Goal: Task Accomplishment & Management: Complete application form

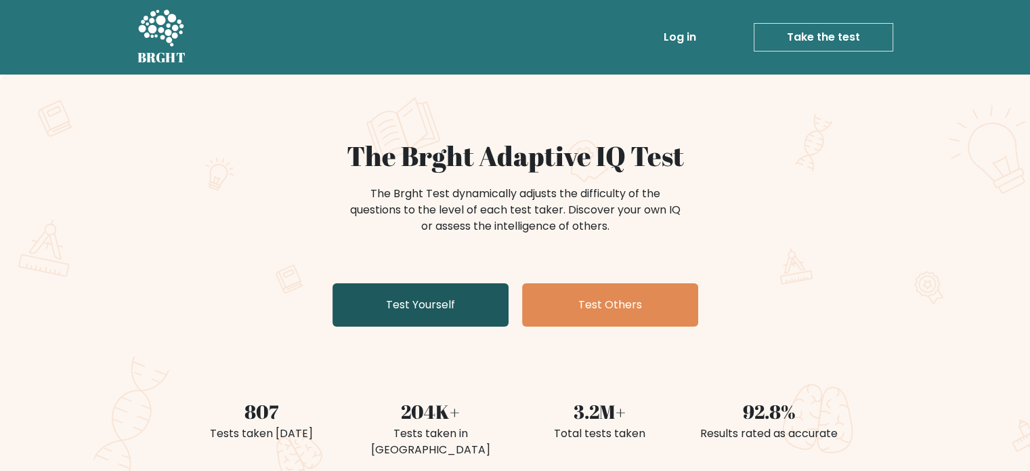
click at [436, 309] on link "Test Yourself" at bounding box center [420, 304] width 176 height 43
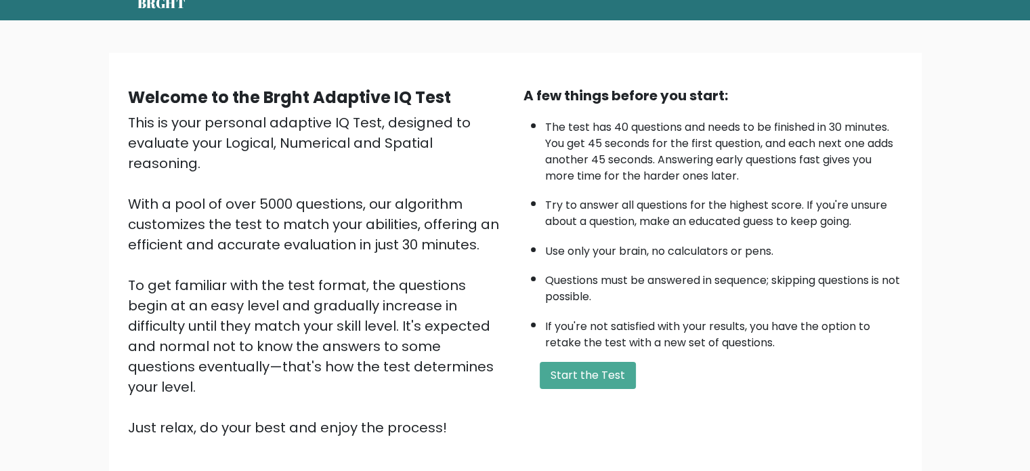
scroll to position [112, 0]
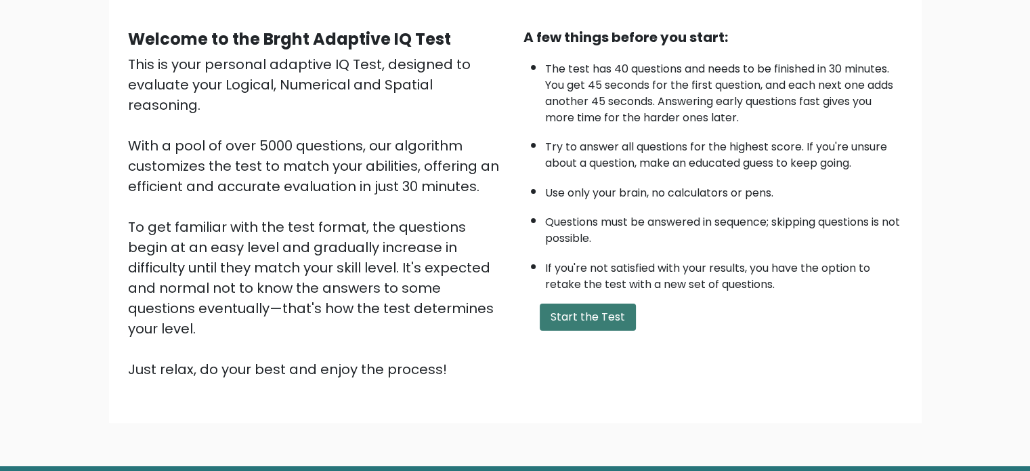
click at [561, 311] on button "Start the Test" at bounding box center [588, 316] width 96 height 27
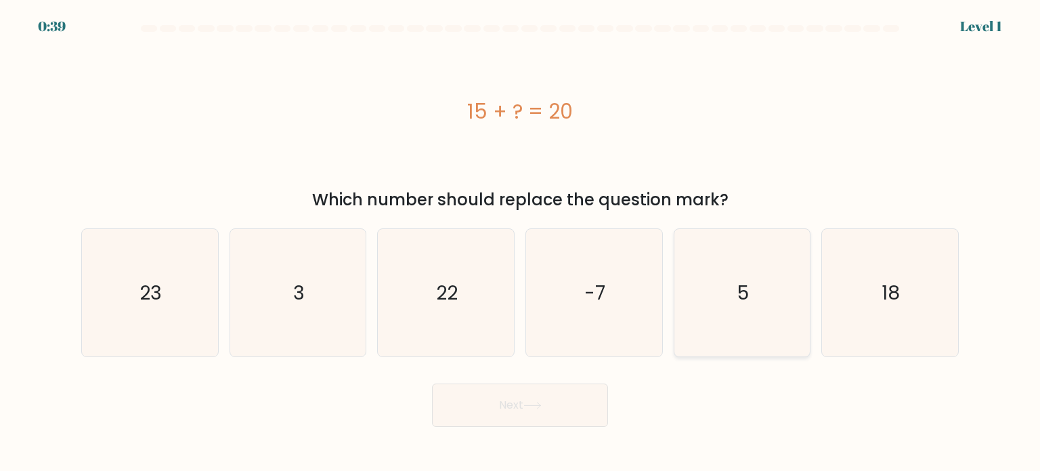
click at [769, 316] on icon "5" at bounding box center [741, 292] width 127 height 127
click at [521, 242] on input "e. 5" at bounding box center [520, 239] width 1 height 7
radio input "true"
click at [563, 393] on button "Next" at bounding box center [520, 404] width 176 height 43
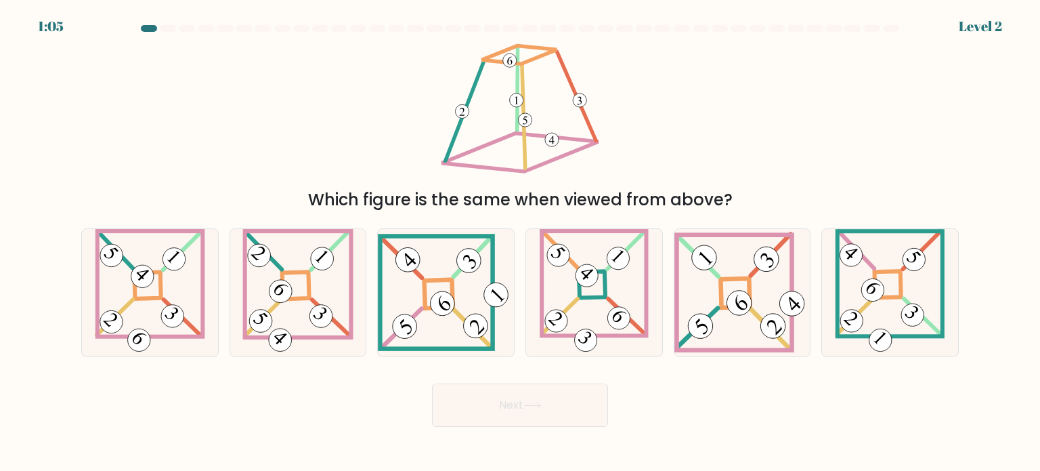
drag, startPoint x: 290, startPoint y: 326, endPoint x: 391, endPoint y: 406, distance: 129.1
click at [291, 326] on icon at bounding box center [297, 292] width 111 height 127
click at [520, 242] on input "b." at bounding box center [520, 239] width 1 height 7
radio input "true"
click at [538, 412] on button "Next" at bounding box center [520, 404] width 176 height 43
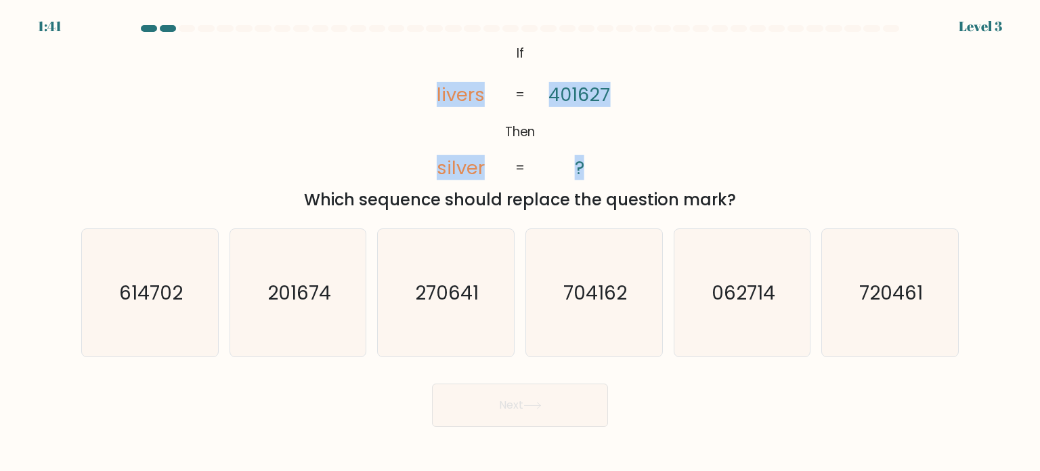
drag, startPoint x: 412, startPoint y: 75, endPoint x: 599, endPoint y: 148, distance: 200.0
click at [593, 153] on icon "@import url('https://fonts.googleapis.com/css?family=Abril+Fatface:400,100,100i…" at bounding box center [520, 112] width 229 height 142
click at [684, 126] on div "@import url('https://fonts.googleapis.com/css?family=Abril+Fatface:400,100,100i…" at bounding box center [520, 126] width 894 height 171
drag, startPoint x: 513, startPoint y: 49, endPoint x: 588, endPoint y: 163, distance: 136.3
click at [588, 163] on icon "@import url('https://fonts.googleapis.com/css?family=Abril+Fatface:400,100,100i…" at bounding box center [520, 112] width 229 height 142
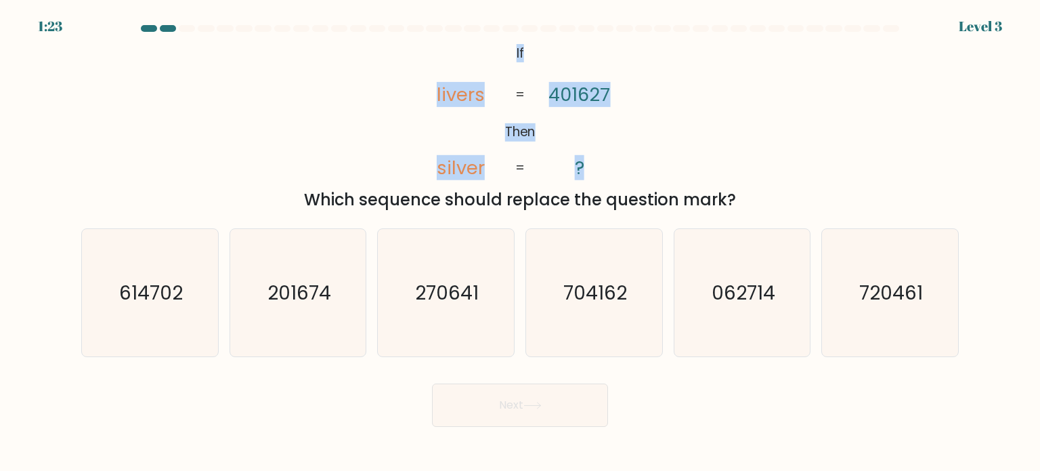
drag, startPoint x: 734, startPoint y: 197, endPoint x: 503, endPoint y: 56, distance: 270.5
click at [503, 56] on div "@import url('https://fonts.googleapis.com/css?family=Abril+Fatface:400,100,100i…" at bounding box center [520, 126] width 894 height 171
copy div "If Then livers silver 401627 ? = = Which sequence should replace the question m…"
click at [607, 406] on button "Next" at bounding box center [520, 404] width 176 height 43
click at [800, 165] on div "@import url('https://fonts.googleapis.com/css?family=Abril+Fatface:400,100,100i…" at bounding box center [520, 126] width 894 height 171
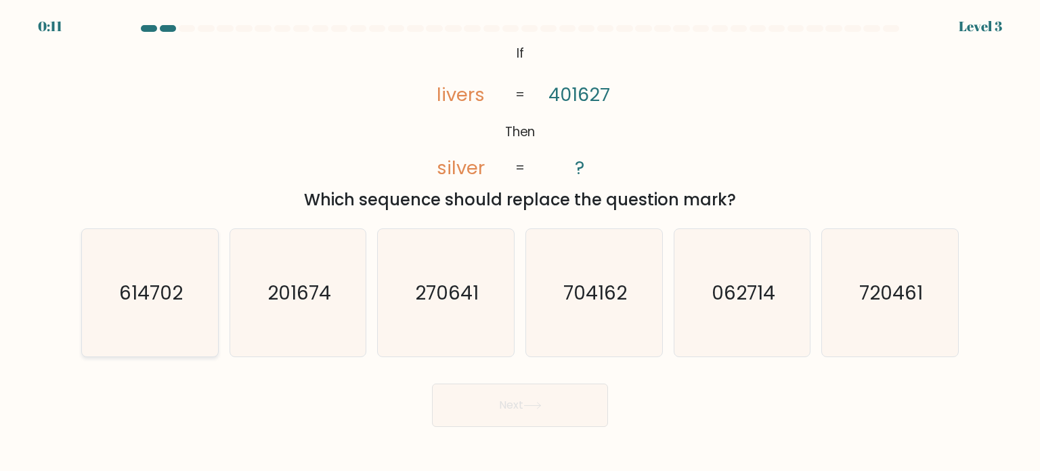
click at [141, 318] on icon "614702" at bounding box center [149, 292] width 127 height 127
click at [520, 242] on input "a. 614702" at bounding box center [520, 239] width 1 height 7
radio input "true"
drag, startPoint x: 465, startPoint y: 445, endPoint x: 509, endPoint y: 410, distance: 56.4
click at [467, 442] on body "0:10 Level 3 If" at bounding box center [520, 235] width 1040 height 471
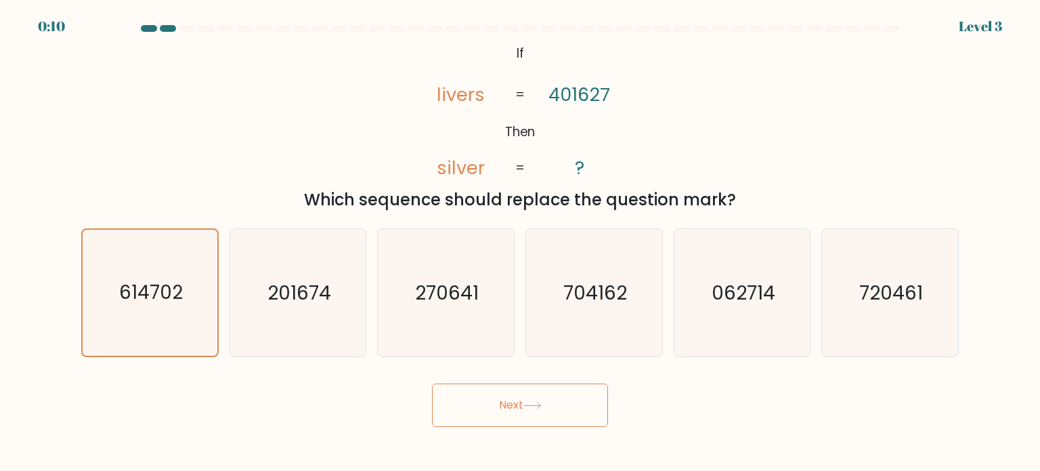
click at [519, 404] on button "Next" at bounding box center [520, 404] width 176 height 43
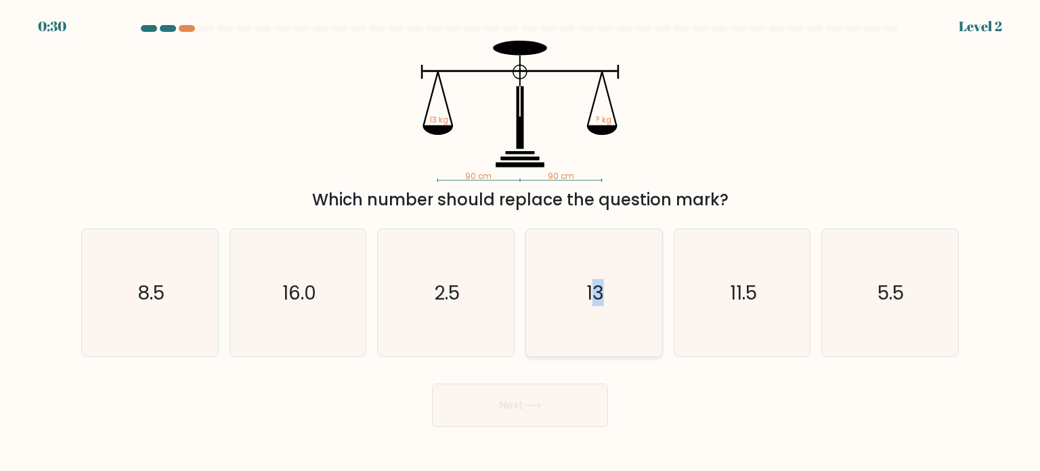
drag, startPoint x: 599, startPoint y: 306, endPoint x: 646, endPoint y: 346, distance: 62.0
click at [594, 307] on icon "13" at bounding box center [593, 292] width 127 height 127
click at [555, 400] on button "Next" at bounding box center [520, 404] width 176 height 43
click at [553, 321] on icon "13" at bounding box center [593, 292] width 127 height 127
click at [521, 242] on input "d. 13" at bounding box center [520, 239] width 1 height 7
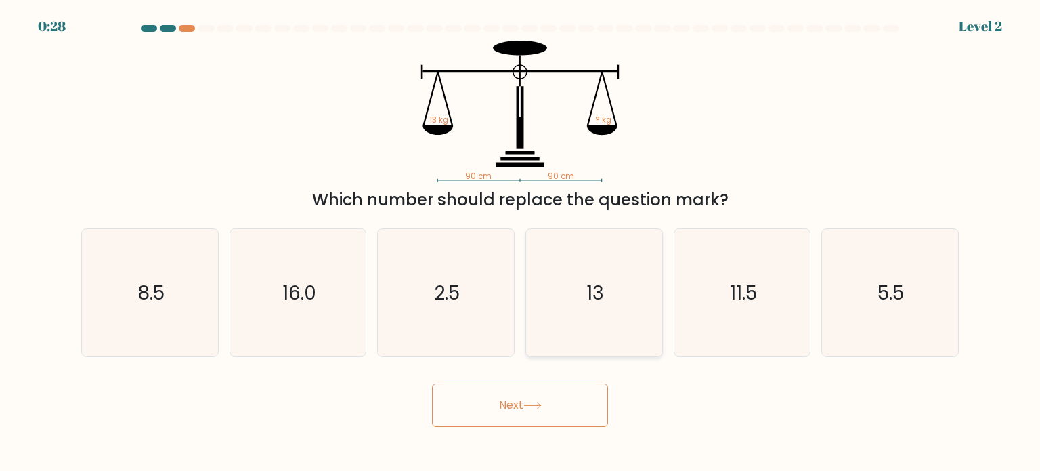
radio input "true"
click at [544, 418] on button "Next" at bounding box center [520, 404] width 176 height 43
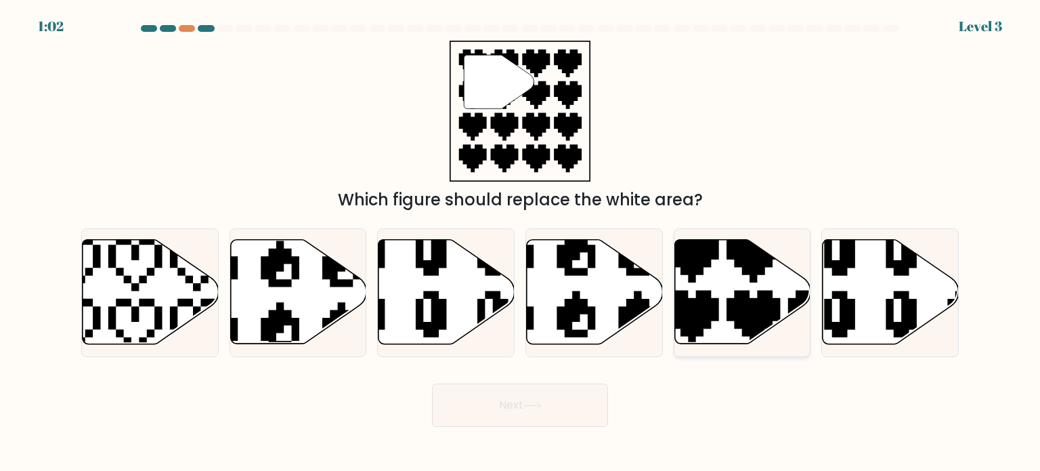
click at [712, 313] on icon at bounding box center [784, 348] width 239 height 239
click at [521, 242] on input "e." at bounding box center [520, 239] width 1 height 7
radio input "true"
click at [553, 397] on button "Next" at bounding box center [520, 404] width 176 height 43
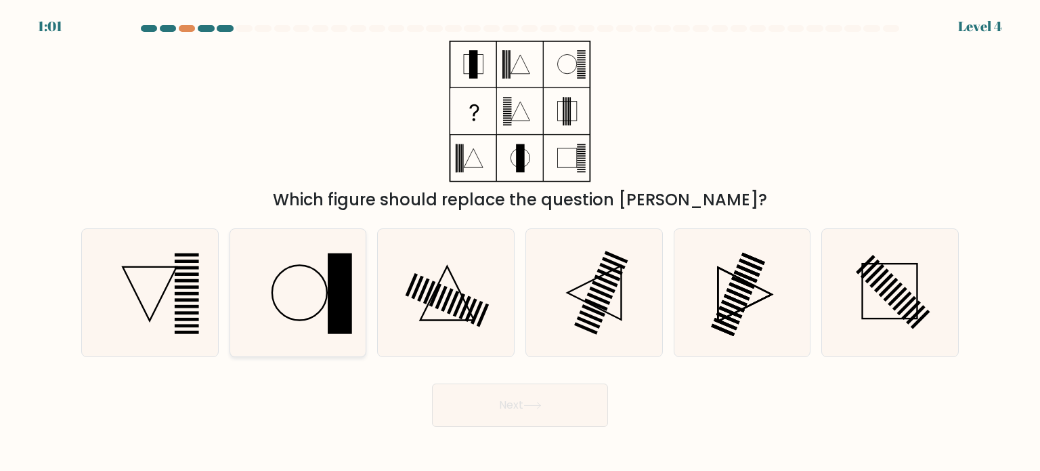
click at [313, 311] on icon at bounding box center [297, 292] width 127 height 127
click at [520, 242] on input "b." at bounding box center [520, 239] width 1 height 7
radio input "true"
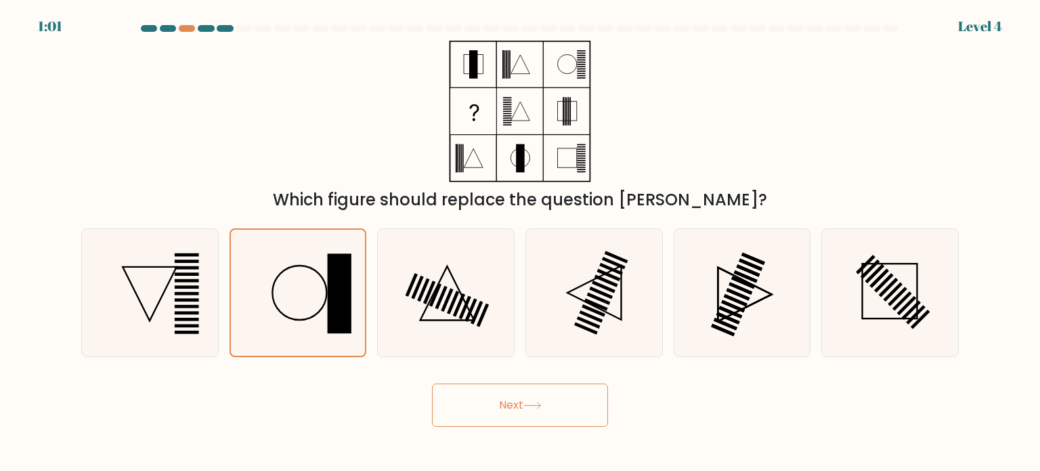
click at [525, 403] on button "Next" at bounding box center [520, 404] width 176 height 43
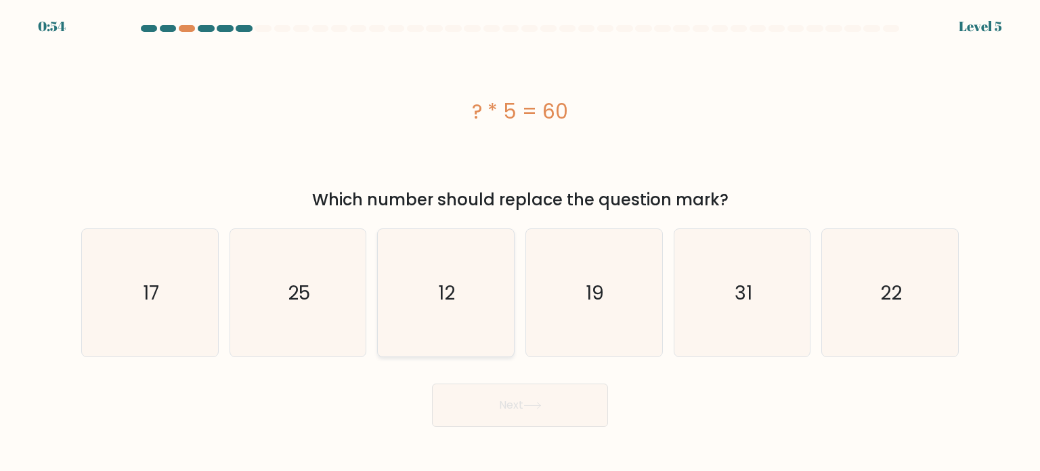
click at [425, 286] on icon "12" at bounding box center [445, 292] width 127 height 127
click at [520, 242] on input "c. 12" at bounding box center [520, 239] width 1 height 7
radio input "true"
click at [593, 416] on button "Next" at bounding box center [520, 404] width 176 height 43
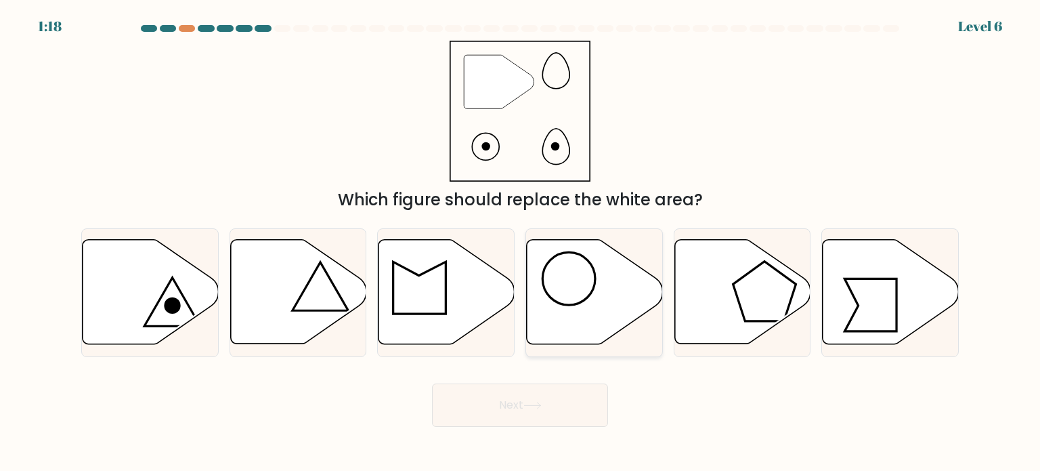
click at [539, 285] on icon at bounding box center [595, 292] width 136 height 104
click at [521, 242] on input "d." at bounding box center [520, 239] width 1 height 7
radio input "true"
drag, startPoint x: 544, startPoint y: 391, endPoint x: 544, endPoint y: 403, distance: 11.5
click at [544, 397] on button "Next" at bounding box center [520, 404] width 176 height 43
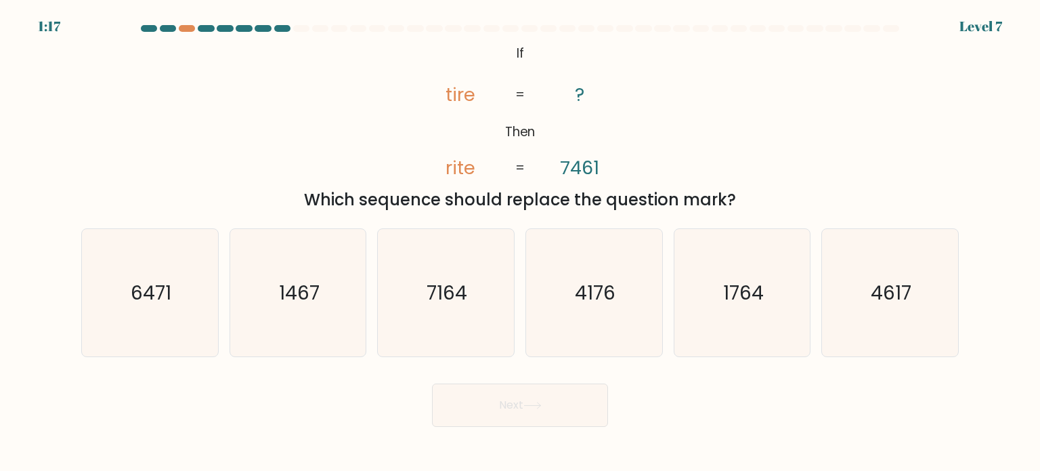
click at [544, 397] on button "Next" at bounding box center [520, 404] width 176 height 43
click at [764, 388] on div "Next" at bounding box center [520, 399] width 894 height 53
click at [456, 291] on text "7164" at bounding box center [447, 291] width 41 height 27
click at [520, 242] on input "c. 7164" at bounding box center [520, 239] width 1 height 7
radio input "true"
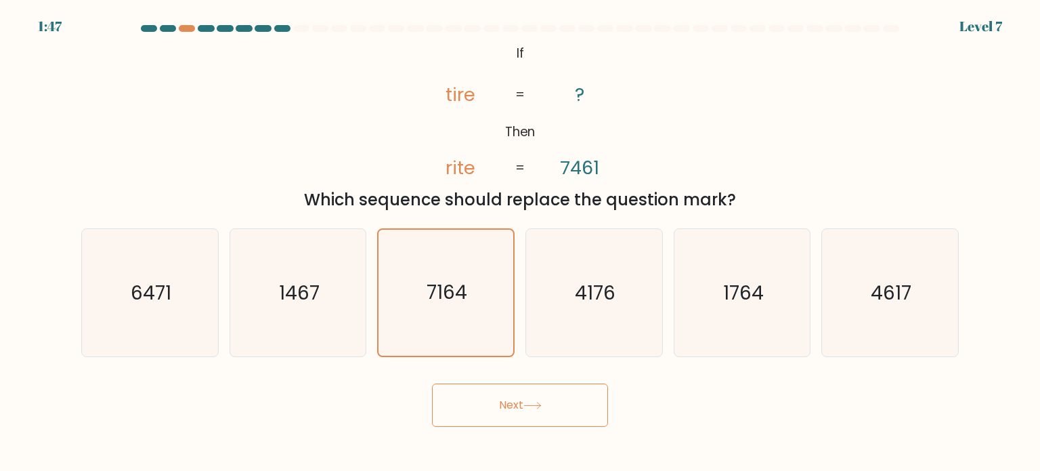
drag, startPoint x: 597, startPoint y: 427, endPoint x: 576, endPoint y: 414, distance: 25.0
click at [592, 425] on body "1:47 Level 7 If" at bounding box center [520, 235] width 1040 height 471
click at [569, 406] on button "Next" at bounding box center [520, 404] width 176 height 43
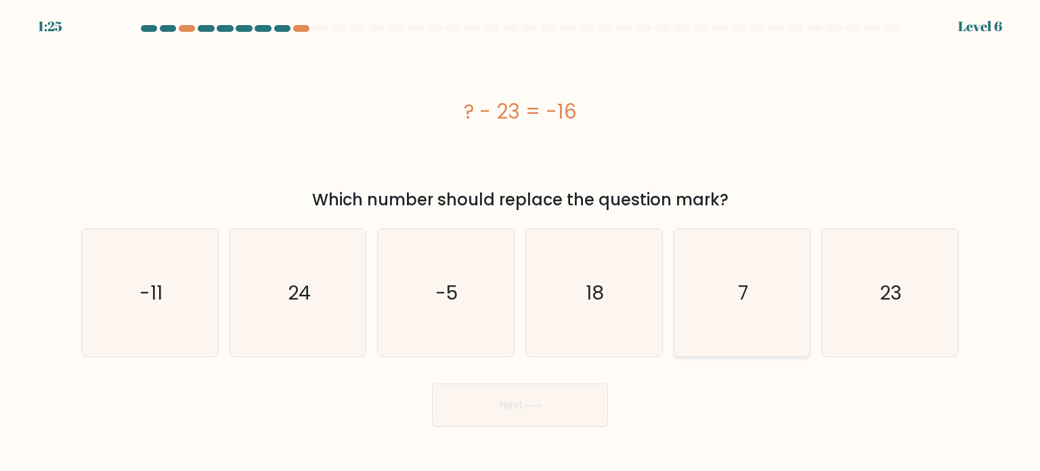
click at [766, 305] on icon "7" at bounding box center [741, 292] width 127 height 127
click at [521, 242] on input "e. 7" at bounding box center [520, 239] width 1 height 7
radio input "true"
click at [523, 409] on button "Next" at bounding box center [520, 404] width 176 height 43
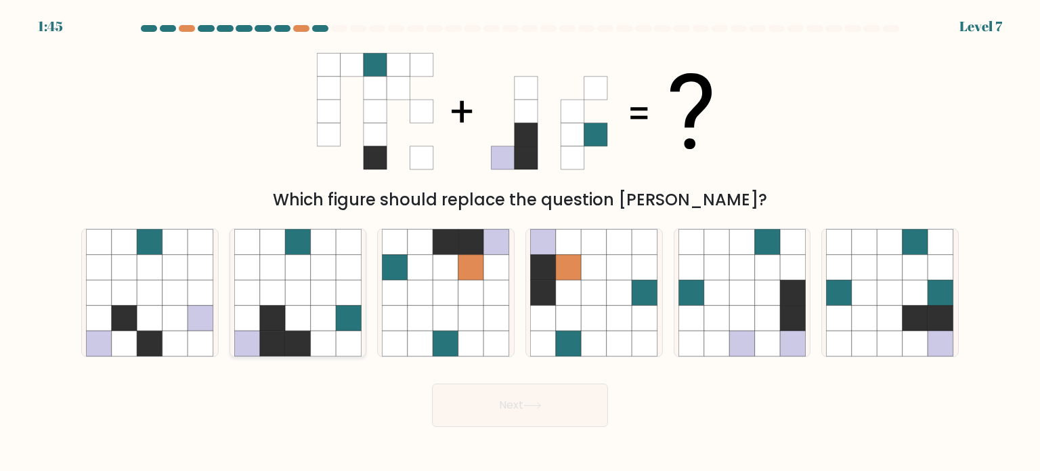
click at [297, 332] on icon at bounding box center [298, 343] width 26 height 26
click at [520, 242] on input "b." at bounding box center [520, 239] width 1 height 7
radio input "true"
click at [519, 399] on button "Next" at bounding box center [520, 404] width 176 height 43
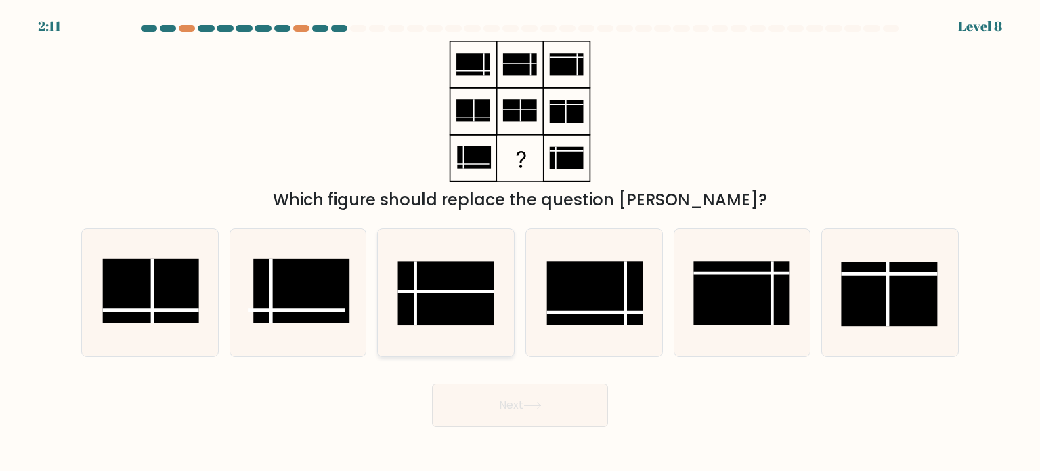
click at [435, 291] on line at bounding box center [446, 291] width 96 height 0
click at [520, 242] on input "c." at bounding box center [520, 239] width 1 height 7
radio input "true"
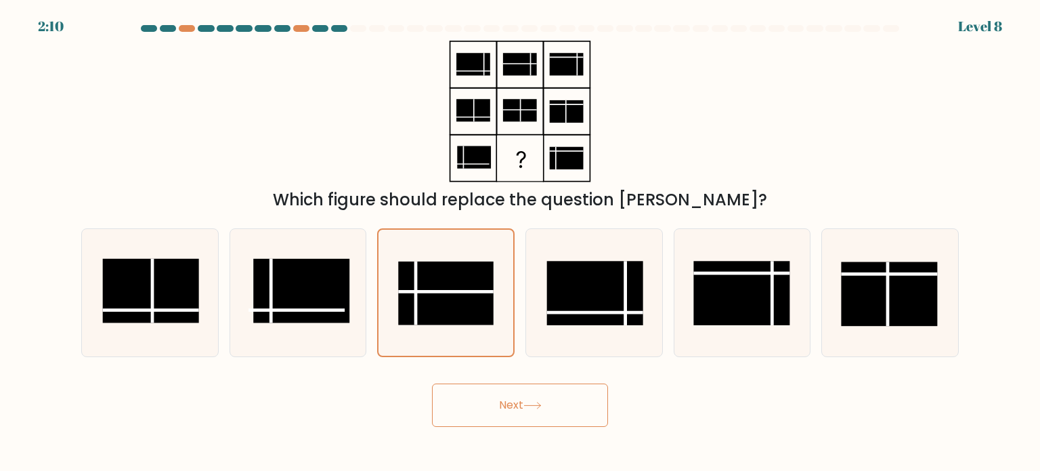
click at [527, 408] on icon at bounding box center [532, 405] width 18 height 7
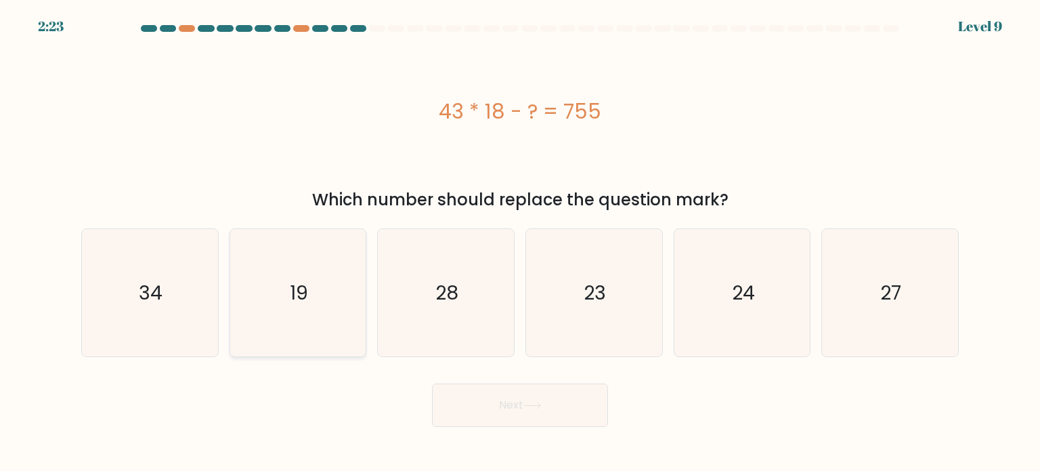
click at [276, 279] on icon "19" at bounding box center [297, 292] width 127 height 127
click at [520, 242] on input "b. 19" at bounding box center [520, 239] width 1 height 7
radio input "true"
click at [498, 400] on button "Next" at bounding box center [520, 404] width 176 height 43
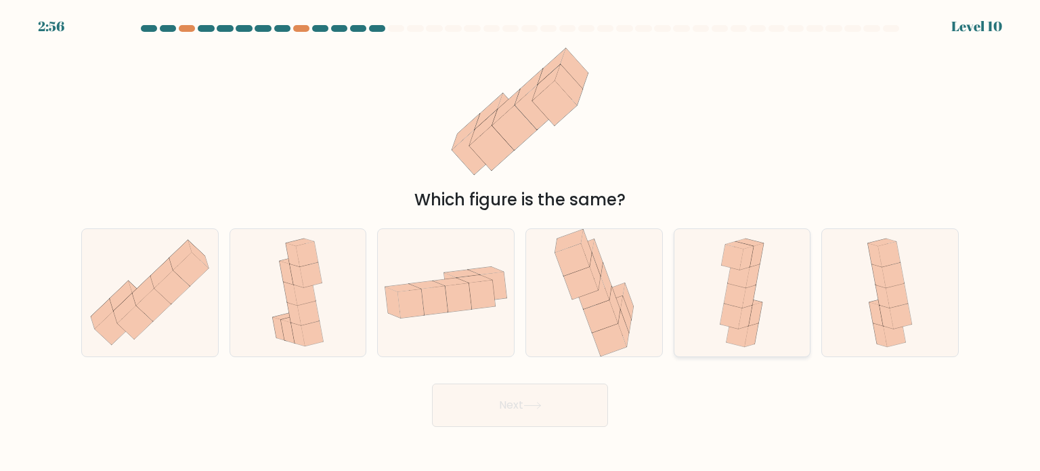
click at [748, 281] on icon at bounding box center [753, 275] width 14 height 24
click at [521, 242] on input "e." at bounding box center [520, 239] width 1 height 7
radio input "true"
click at [528, 387] on button "Next" at bounding box center [520, 404] width 176 height 43
click at [521, 397] on button "Next" at bounding box center [520, 404] width 176 height 43
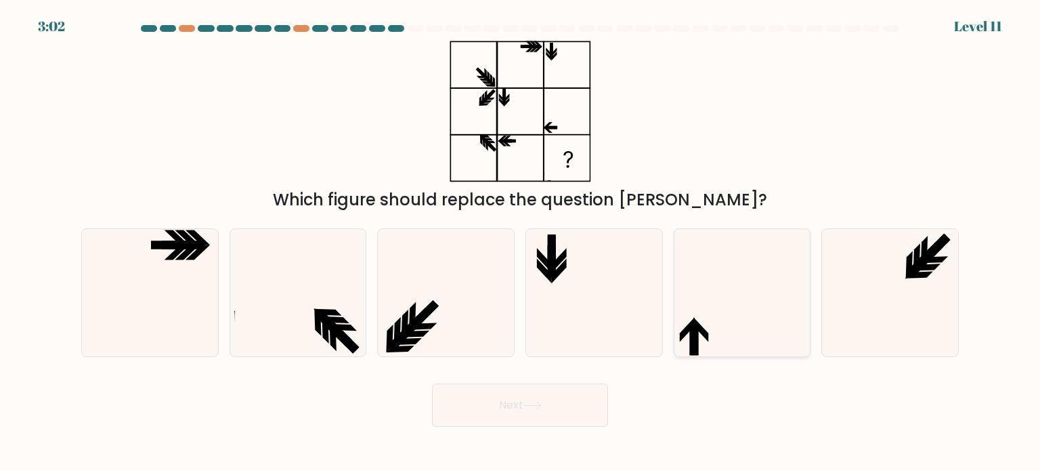
click at [745, 313] on icon at bounding box center [741, 292] width 127 height 127
click at [521, 242] on input "e." at bounding box center [520, 239] width 1 height 7
radio input "true"
click at [578, 399] on button "Next" at bounding box center [520, 404] width 176 height 43
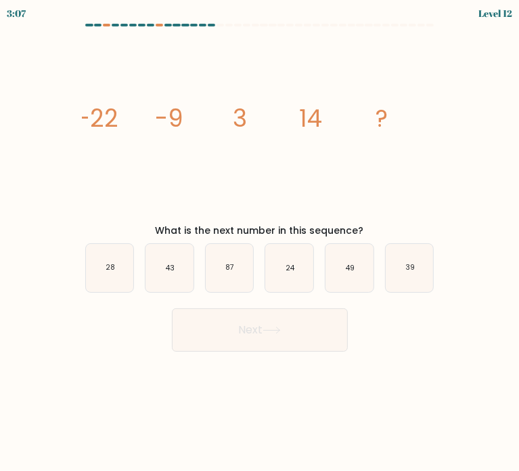
click at [430, 377] on body "3:07 Level 12" at bounding box center [259, 235] width 519 height 471
click at [279, 259] on icon "24" at bounding box center [289, 268] width 48 height 48
click at [261, 242] on input "d. 24" at bounding box center [260, 239] width 1 height 7
radio input "true"
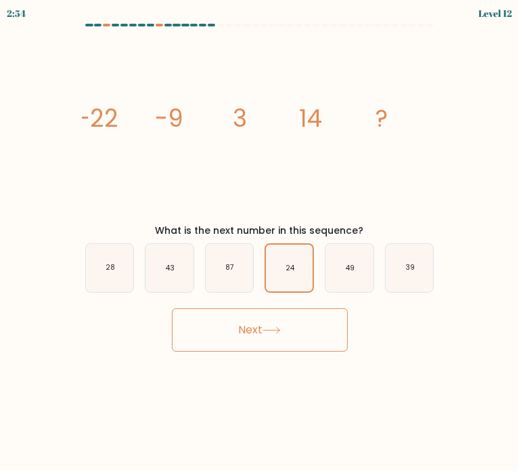
click at [267, 330] on icon at bounding box center [272, 329] width 18 height 7
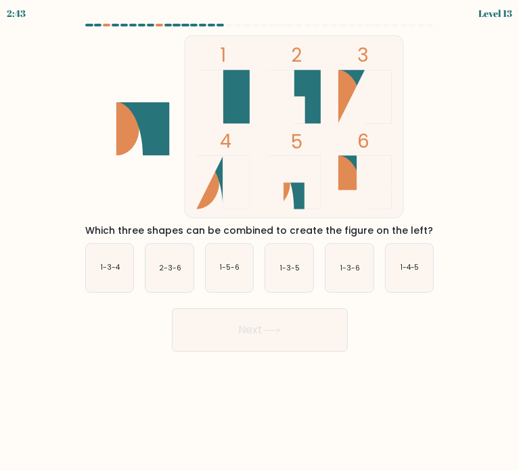
drag, startPoint x: -60, startPoint y: 256, endPoint x: -10, endPoint y: 254, distance: 49.5
click at [0, 254] on html "2:43 Level 13" at bounding box center [259, 235] width 519 height 471
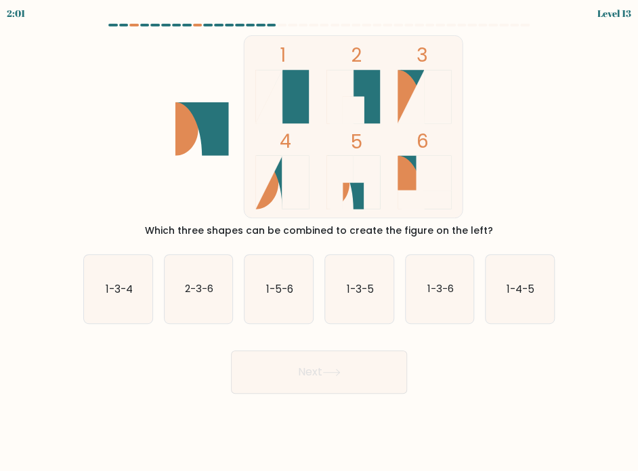
drag, startPoint x: 293, startPoint y: 264, endPoint x: 306, endPoint y: 338, distance: 75.0
click at [293, 267] on icon "1-5-6" at bounding box center [278, 289] width 68 height 68
click at [319, 242] on input "c. 1-5-6" at bounding box center [319, 239] width 1 height 7
radio input "true"
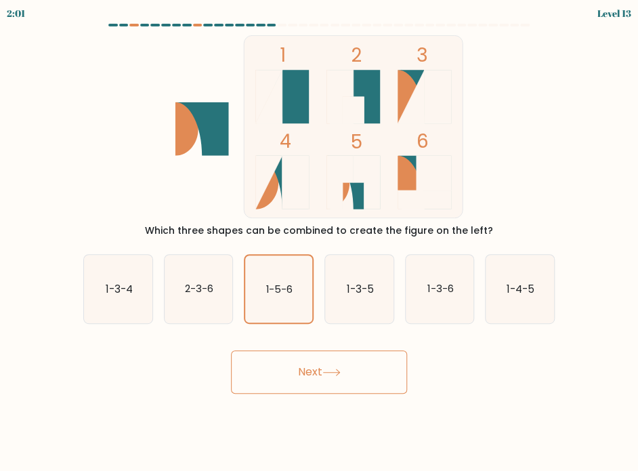
click at [312, 378] on button "Next" at bounding box center [319, 371] width 176 height 43
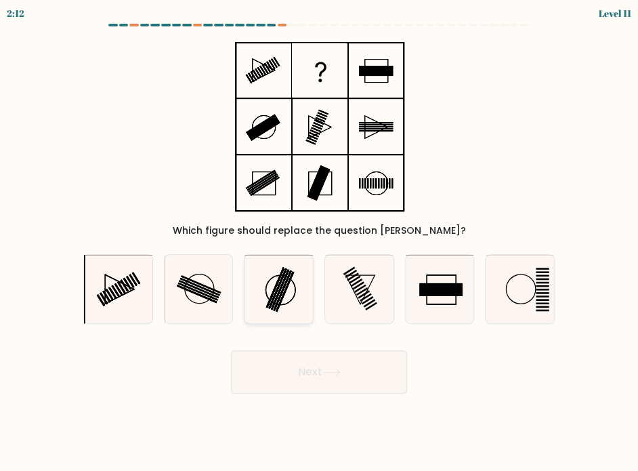
click at [279, 301] on icon at bounding box center [278, 289] width 68 height 68
click at [319, 242] on input "c." at bounding box center [319, 239] width 1 height 7
radio input "true"
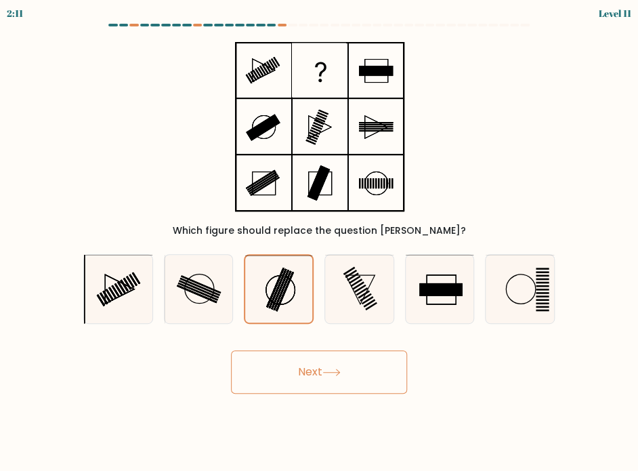
click at [309, 362] on button "Next" at bounding box center [319, 371] width 176 height 43
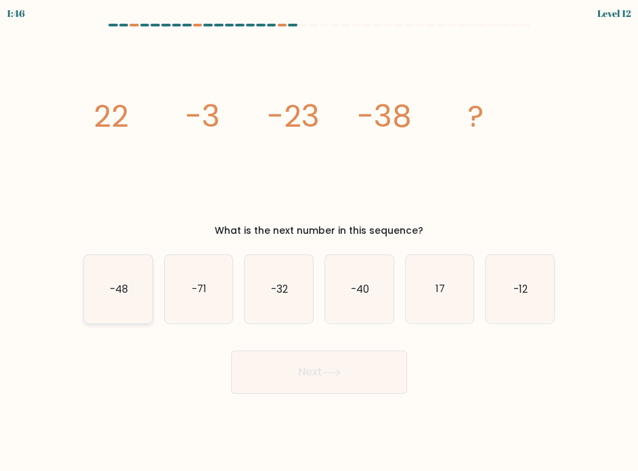
drag, startPoint x: 100, startPoint y: 284, endPoint x: 121, endPoint y: 284, distance: 21.7
click at [100, 284] on icon "-48" at bounding box center [118, 289] width 68 height 68
click at [319, 242] on input "a. -48" at bounding box center [319, 239] width 1 height 7
radio input "true"
click at [288, 372] on button "Next" at bounding box center [319, 371] width 176 height 43
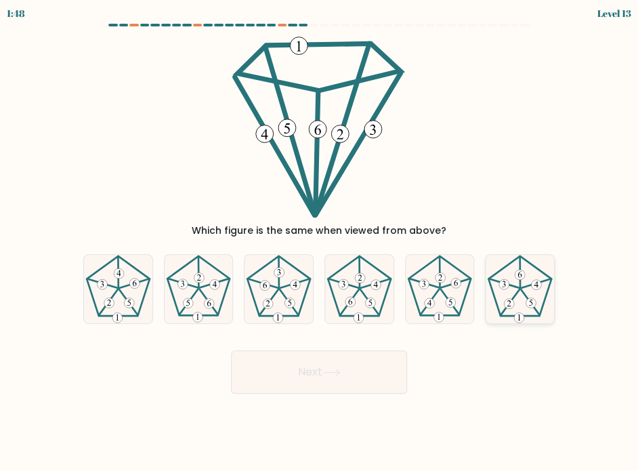
click at [513, 303] on 161 at bounding box center [509, 303] width 10 height 10
click at [320, 242] on input "f." at bounding box center [319, 239] width 1 height 7
radio input "true"
click at [328, 360] on button "Next" at bounding box center [319, 371] width 176 height 43
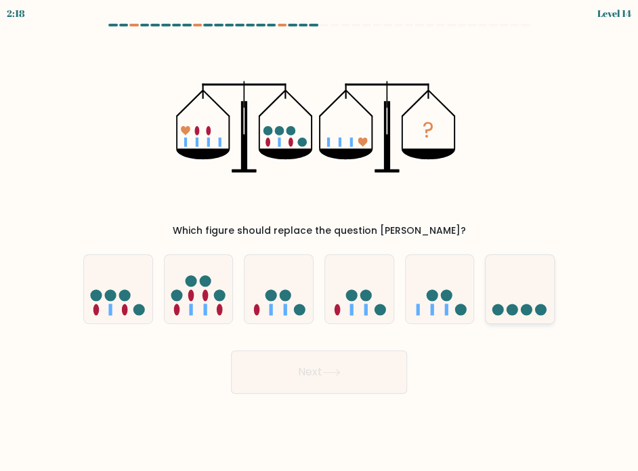
click at [503, 289] on icon at bounding box center [519, 289] width 68 height 56
click at [320, 242] on input "f." at bounding box center [319, 239] width 1 height 7
radio input "true"
click at [355, 372] on button "Next" at bounding box center [319, 371] width 176 height 43
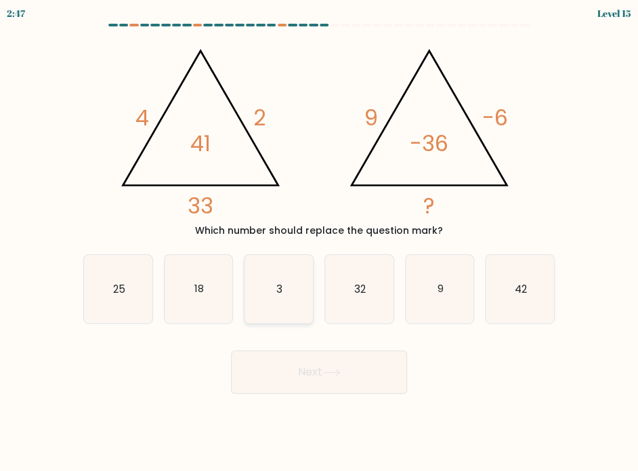
click at [303, 289] on icon "3" at bounding box center [278, 289] width 68 height 68
click at [319, 242] on input "c. 3" at bounding box center [319, 239] width 1 height 7
radio input "true"
click at [336, 375] on icon at bounding box center [331, 371] width 18 height 7
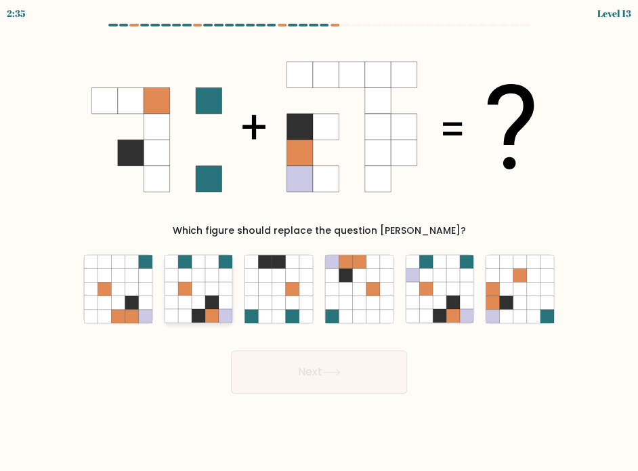
click at [191, 292] on icon at bounding box center [185, 289] width 14 height 14
click at [319, 242] on input "b." at bounding box center [319, 239] width 1 height 7
radio input "true"
click at [349, 382] on button "Next" at bounding box center [319, 371] width 176 height 43
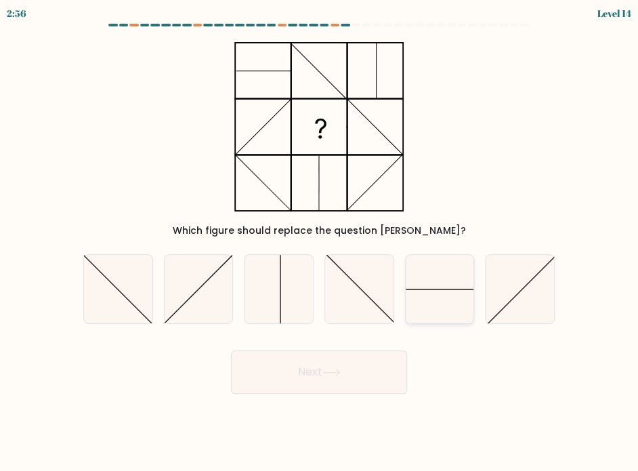
click at [463, 286] on icon at bounding box center [440, 289] width 68 height 68
click at [320, 242] on input "e." at bounding box center [319, 239] width 1 height 7
radio input "true"
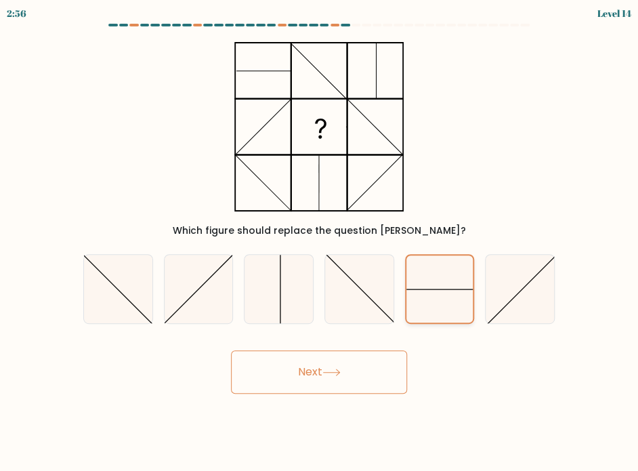
click at [425, 322] on icon at bounding box center [439, 288] width 67 height 67
click at [320, 242] on input "e." at bounding box center [319, 239] width 1 height 7
click at [344, 348] on div "Next" at bounding box center [319, 366] width 488 height 53
click at [363, 399] on body "2:50 Level 14" at bounding box center [319, 235] width 638 height 471
click at [374, 360] on button "Next" at bounding box center [319, 371] width 176 height 43
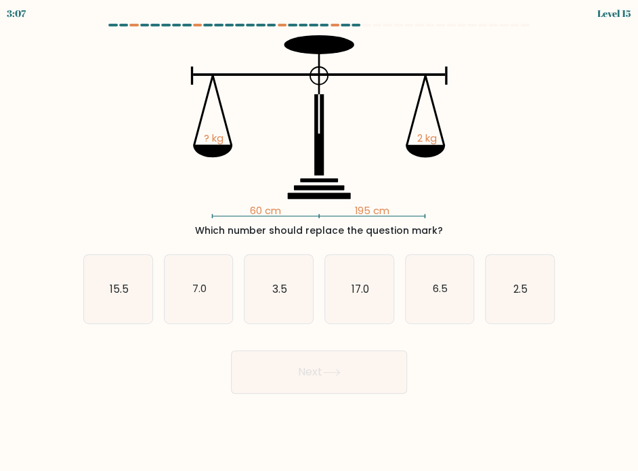
drag, startPoint x: 561, startPoint y: 237, endPoint x: 555, endPoint y: 241, distance: 7.3
click at [561, 237] on div "60 cm 195 cm ? kg 2 kg Which number should replace the question mark?" at bounding box center [319, 136] width 488 height 202
click at [509, 310] on icon "2.5" at bounding box center [519, 289] width 68 height 68
click at [320, 242] on input "f. 2.5" at bounding box center [319, 239] width 1 height 7
radio input "true"
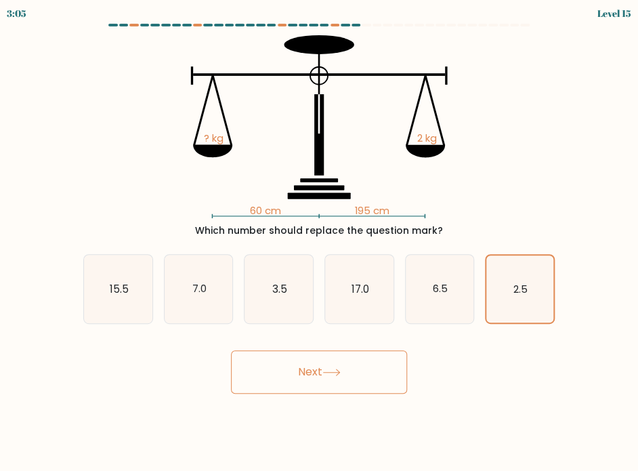
click at [326, 387] on button "Next" at bounding box center [319, 371] width 176 height 43
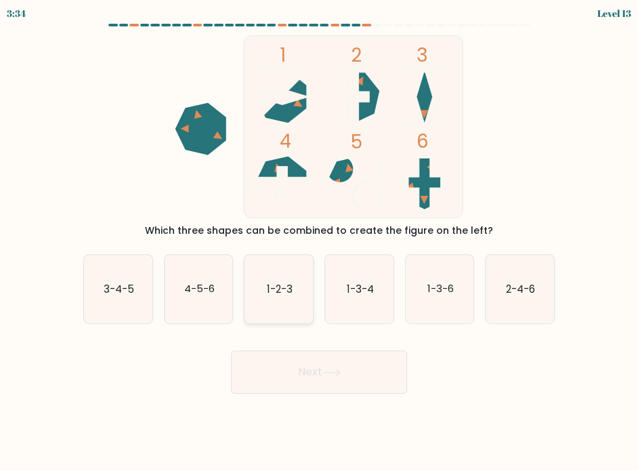
click at [263, 310] on icon "1-2-3" at bounding box center [278, 289] width 68 height 68
click at [319, 242] on input "c. 1-2-3" at bounding box center [319, 239] width 1 height 7
radio input "true"
click at [320, 407] on body "3:34 Level 13" at bounding box center [319, 235] width 638 height 471
click at [314, 371] on button "Next" at bounding box center [319, 371] width 176 height 43
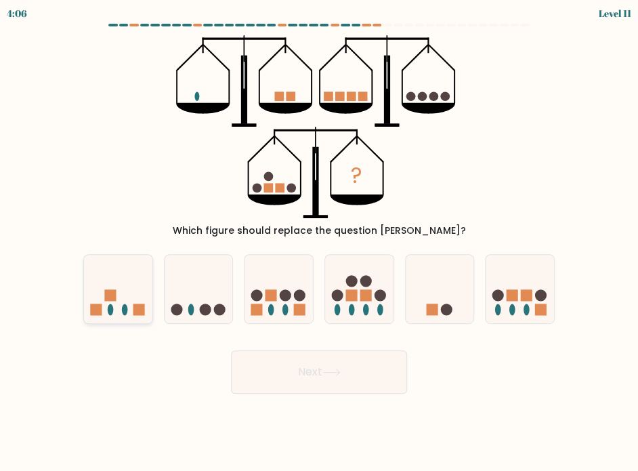
click at [130, 281] on icon at bounding box center [118, 289] width 68 height 56
click at [319, 242] on input "a." at bounding box center [319, 239] width 1 height 7
radio input "true"
drag, startPoint x: 351, startPoint y: 372, endPoint x: 278, endPoint y: 454, distance: 110.3
click at [278, 454] on body "3:57 Level 11" at bounding box center [319, 235] width 638 height 471
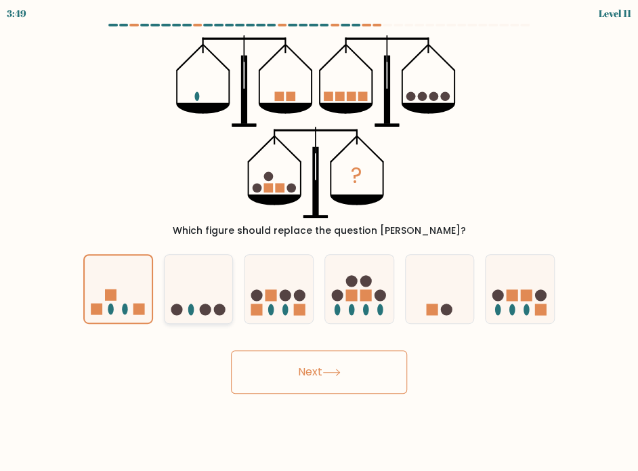
click at [173, 297] on icon at bounding box center [199, 289] width 68 height 56
click at [319, 242] on input "b." at bounding box center [319, 239] width 1 height 7
radio input "true"
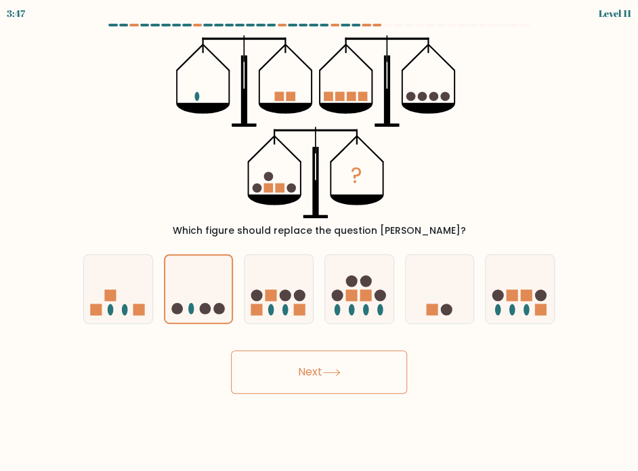
click at [299, 366] on button "Next" at bounding box center [319, 371] width 176 height 43
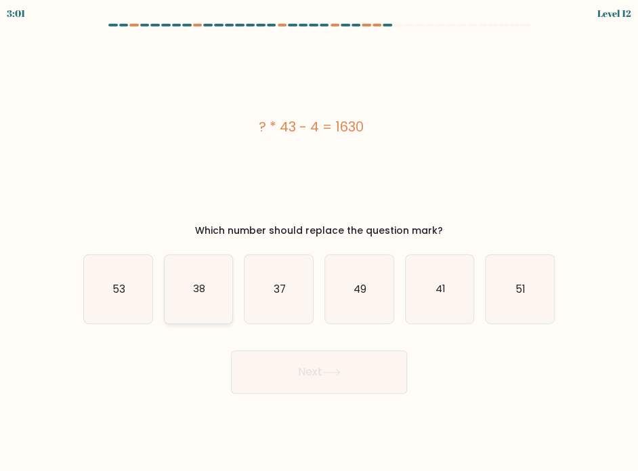
click at [179, 293] on icon "38" at bounding box center [199, 289] width 68 height 68
click at [319, 242] on input "b. 38" at bounding box center [319, 239] width 1 height 7
radio input "true"
click at [355, 386] on button "Next" at bounding box center [319, 371] width 176 height 43
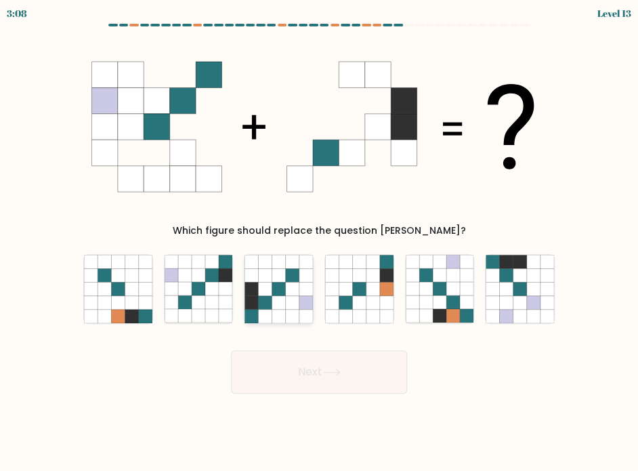
click at [276, 297] on icon at bounding box center [279, 302] width 14 height 14
click at [319, 242] on input "c." at bounding box center [319, 239] width 1 height 7
radio input "true"
click at [282, 378] on button "Next" at bounding box center [319, 371] width 176 height 43
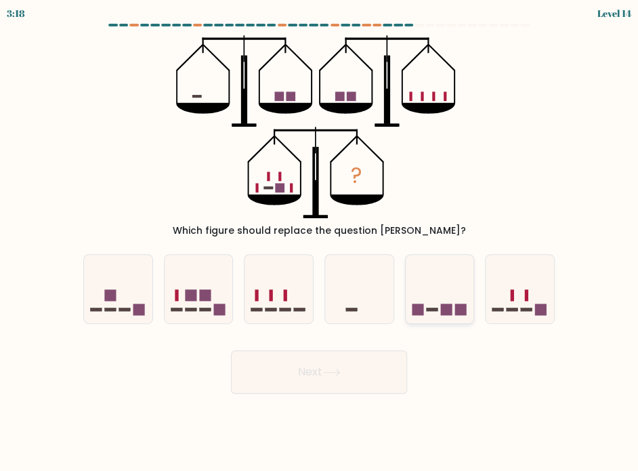
click at [452, 284] on icon at bounding box center [440, 289] width 68 height 56
click at [320, 242] on input "e." at bounding box center [319, 239] width 1 height 7
radio input "true"
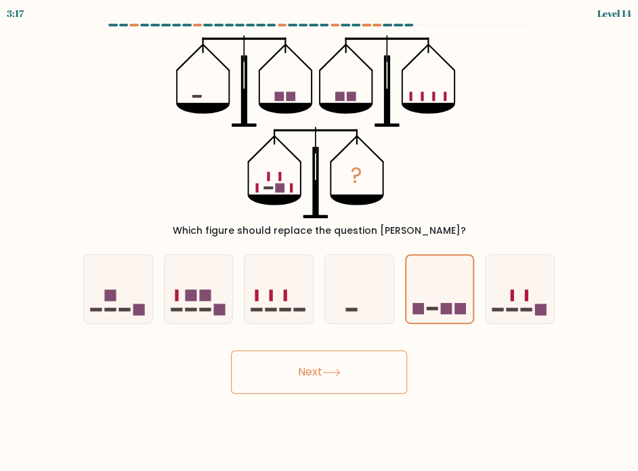
click at [293, 376] on button "Next" at bounding box center [319, 371] width 176 height 43
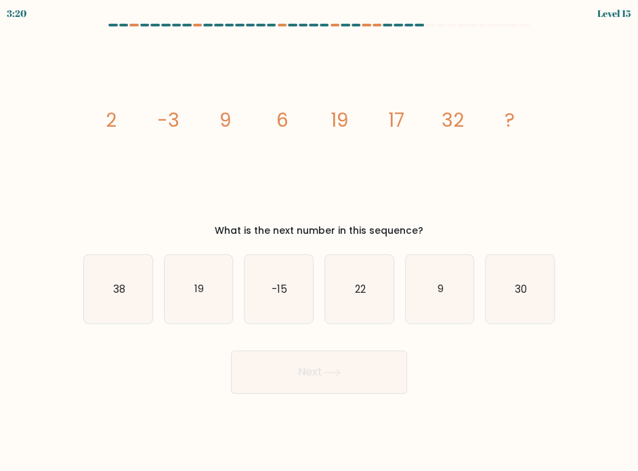
click at [508, 360] on div "Next" at bounding box center [319, 366] width 488 height 53
drag, startPoint x: 529, startPoint y: 279, endPoint x: 522, endPoint y: 290, distance: 12.8
click at [528, 279] on icon "30" at bounding box center [519, 289] width 68 height 68
click at [320, 242] on input "f. 30" at bounding box center [319, 239] width 1 height 7
radio input "true"
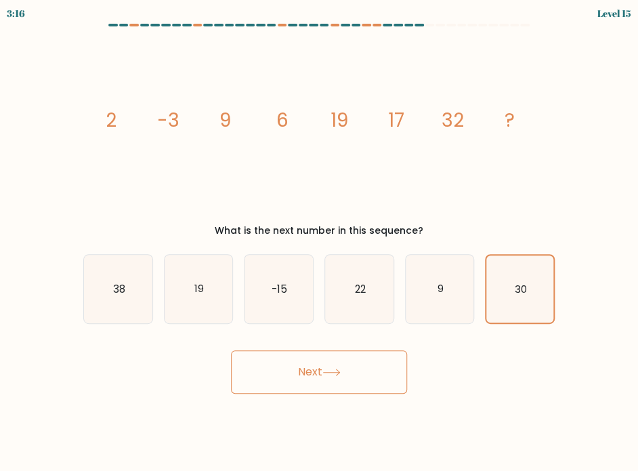
click at [290, 381] on button "Next" at bounding box center [319, 371] width 176 height 43
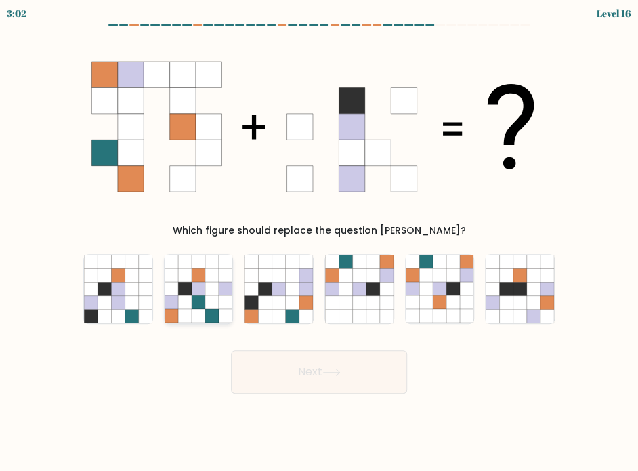
click at [188, 305] on icon at bounding box center [185, 302] width 14 height 14
click at [319, 242] on input "b." at bounding box center [319, 239] width 1 height 7
radio input "true"
drag, startPoint x: 293, startPoint y: 368, endPoint x: 588, endPoint y: 413, distance: 298.7
click at [586, 415] on body "3:01 Level 16" at bounding box center [319, 235] width 638 height 471
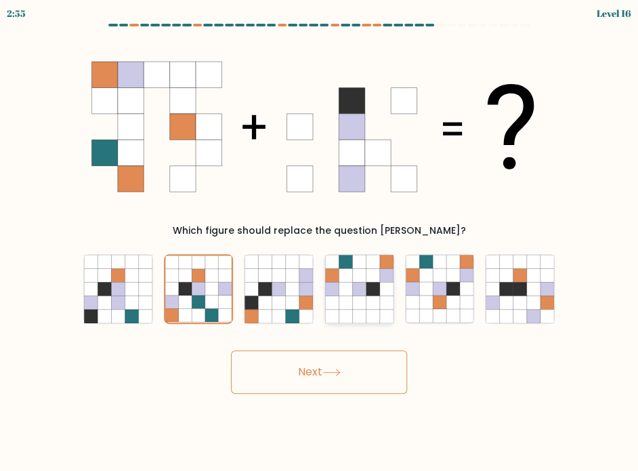
click at [354, 295] on icon at bounding box center [359, 289] width 14 height 14
click at [320, 242] on input "d." at bounding box center [319, 239] width 1 height 7
radio input "true"
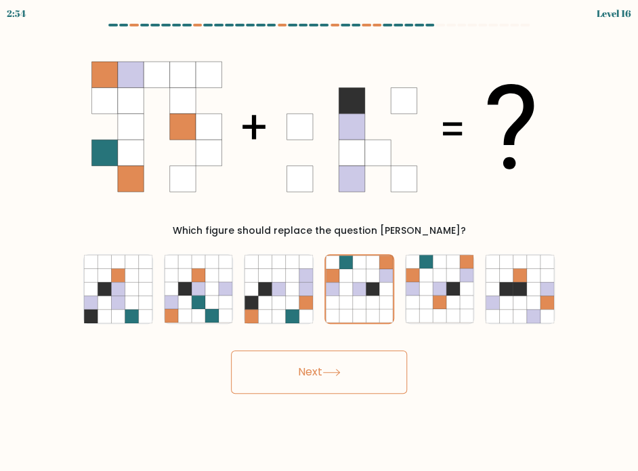
click at [347, 378] on button "Next" at bounding box center [319, 371] width 176 height 43
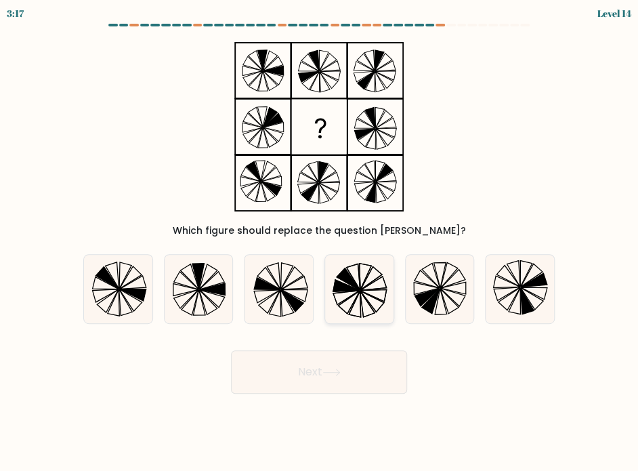
click at [374, 277] on icon at bounding box center [359, 289] width 68 height 68
click at [320, 242] on input "d." at bounding box center [319, 239] width 1 height 7
radio input "true"
click at [347, 365] on button "Next" at bounding box center [319, 371] width 176 height 43
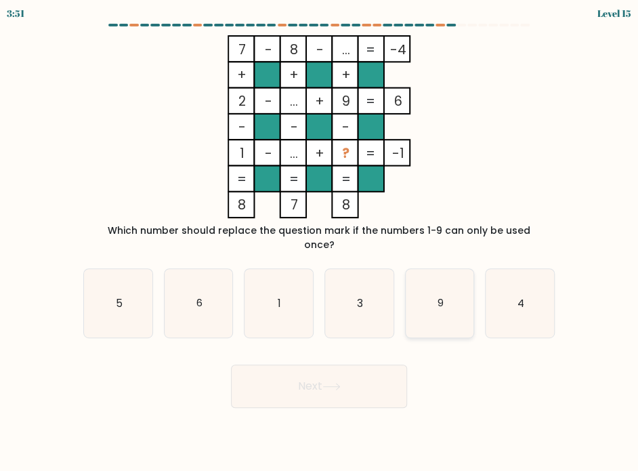
click at [409, 294] on icon "9" at bounding box center [440, 303] width 68 height 68
click at [320, 242] on input "e. 9" at bounding box center [319, 239] width 1 height 7
radio input "true"
click at [281, 385] on button "Next" at bounding box center [319, 385] width 176 height 43
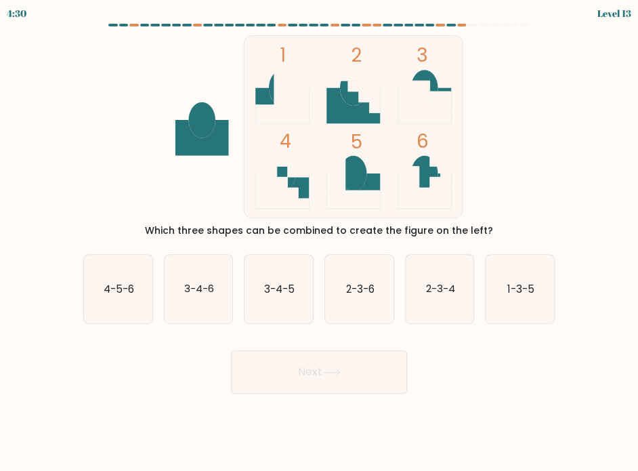
click at [554, 108] on div "1 2 3 4 5 6 Which three shapes can be combined to create the figure on the left?" at bounding box center [319, 136] width 488 height 202
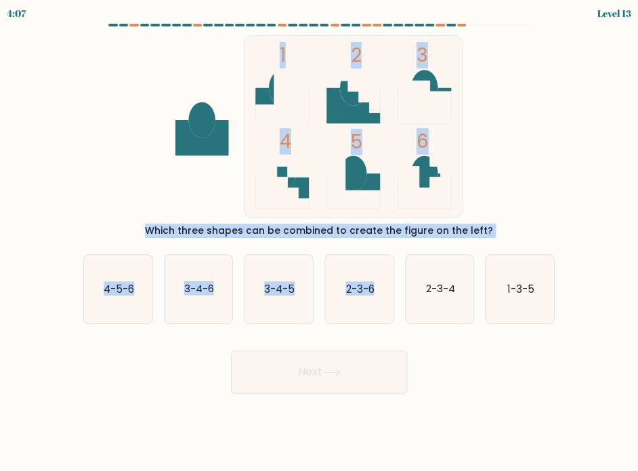
drag, startPoint x: 365, startPoint y: 51, endPoint x: 402, endPoint y: 303, distance: 254.6
click at [393, 284] on form at bounding box center [319, 209] width 638 height 370
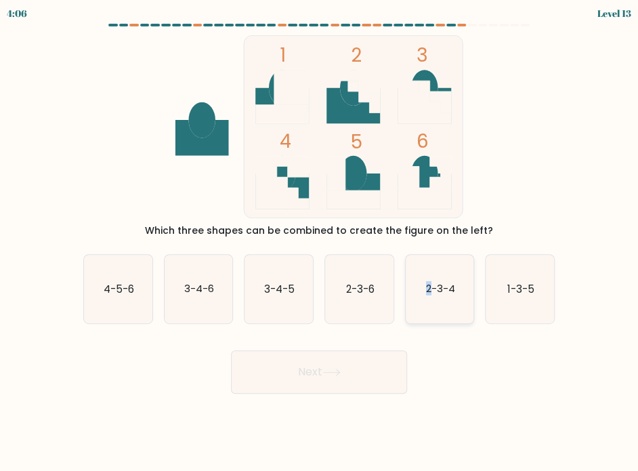
click at [428, 294] on text "2-3-4" at bounding box center [439, 288] width 29 height 14
click at [444, 292] on text "2-3-4" at bounding box center [439, 288] width 29 height 14
click at [320, 242] on input "e. 2-3-4" at bounding box center [319, 239] width 1 height 7
radio input "true"
click at [353, 370] on button "Next" at bounding box center [319, 371] width 176 height 43
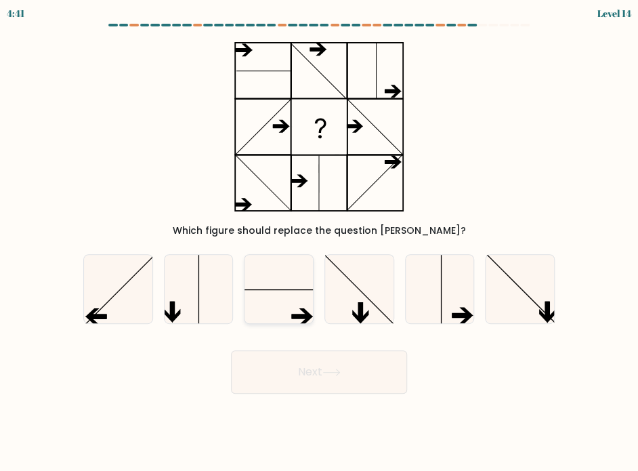
click at [274, 295] on icon at bounding box center [278, 289] width 68 height 68
click at [319, 242] on input "c." at bounding box center [319, 239] width 1 height 7
radio input "true"
click at [339, 357] on button "Next" at bounding box center [319, 371] width 176 height 43
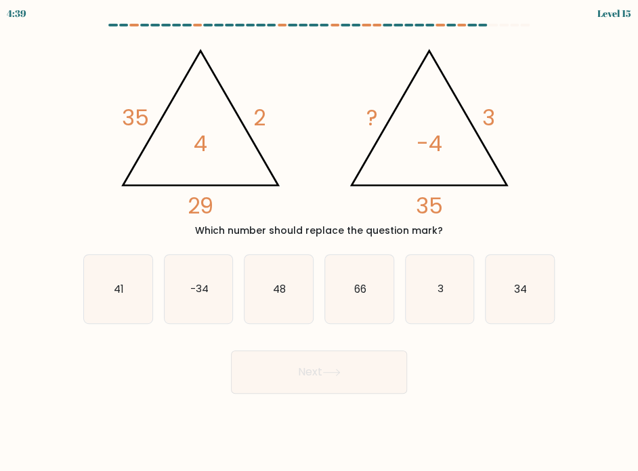
click at [311, 381] on button "Next" at bounding box center [319, 371] width 176 height 43
click at [557, 366] on div "Next" at bounding box center [319, 366] width 488 height 53
drag, startPoint x: 520, startPoint y: 284, endPoint x: 604, endPoint y: 366, distance: 116.8
click at [604, 366] on form at bounding box center [319, 209] width 638 height 370
click at [131, 300] on icon "41" at bounding box center [118, 289] width 68 height 68
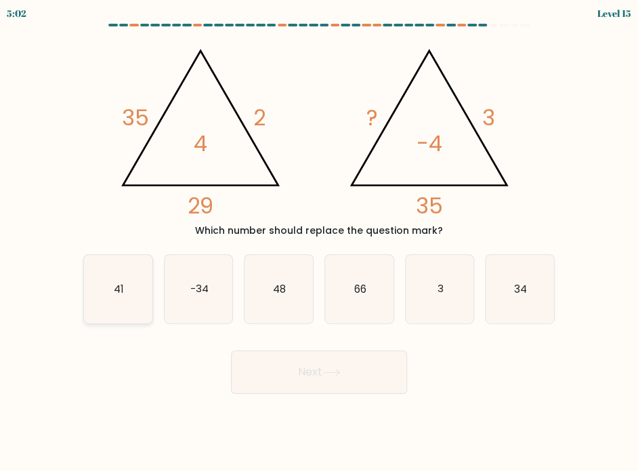
click at [319, 242] on input "a. 41" at bounding box center [319, 239] width 1 height 7
radio input "true"
click at [347, 362] on button "Next" at bounding box center [319, 371] width 176 height 43
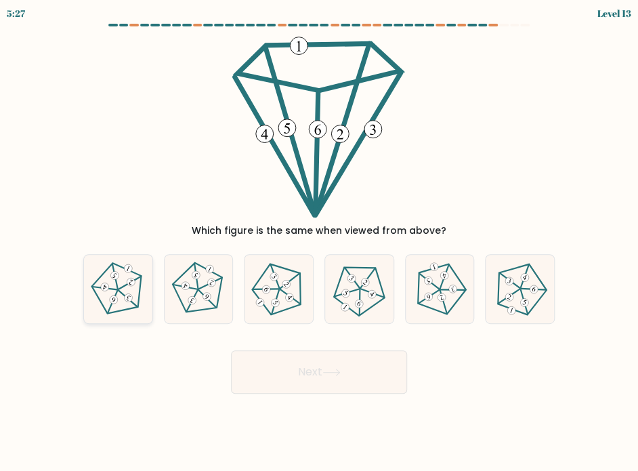
drag, startPoint x: 127, startPoint y: 290, endPoint x: 206, endPoint y: 373, distance: 114.5
click at [125, 290] on icon at bounding box center [118, 288] width 55 height 55
click at [319, 242] on input "a." at bounding box center [319, 239] width 1 height 7
radio input "true"
click at [363, 371] on button "Next" at bounding box center [319, 371] width 176 height 43
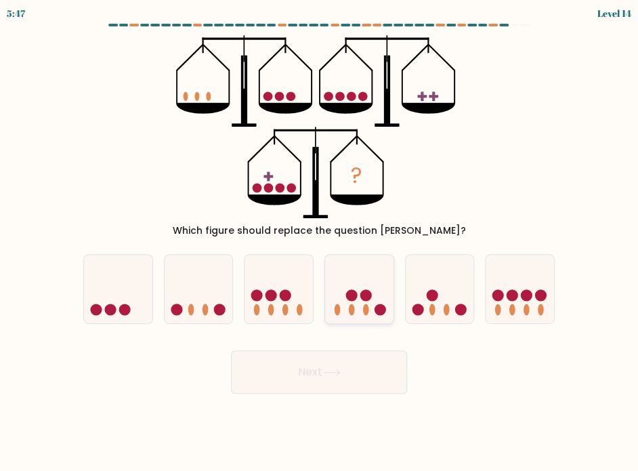
click at [365, 281] on icon at bounding box center [359, 289] width 68 height 56
click at [320, 242] on input "d." at bounding box center [319, 239] width 1 height 7
radio input "true"
click at [367, 363] on button "Next" at bounding box center [319, 371] width 176 height 43
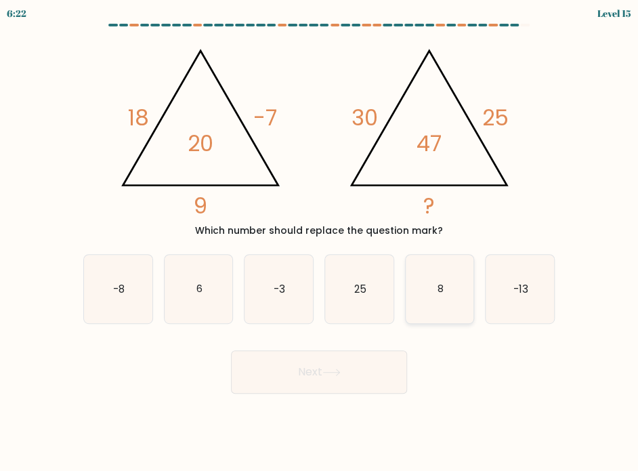
click at [458, 320] on icon "8" at bounding box center [440, 289] width 68 height 68
click at [320, 242] on input "e. 8" at bounding box center [319, 239] width 1 height 7
radio input "true"
click at [366, 366] on button "Next" at bounding box center [319, 371] width 176 height 43
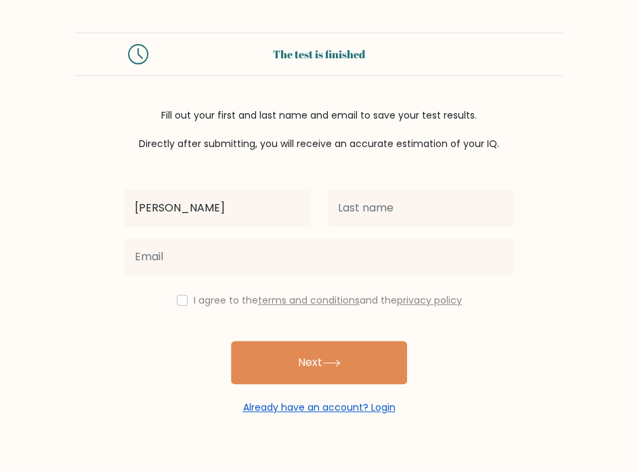
type input "[PERSON_NAME]"
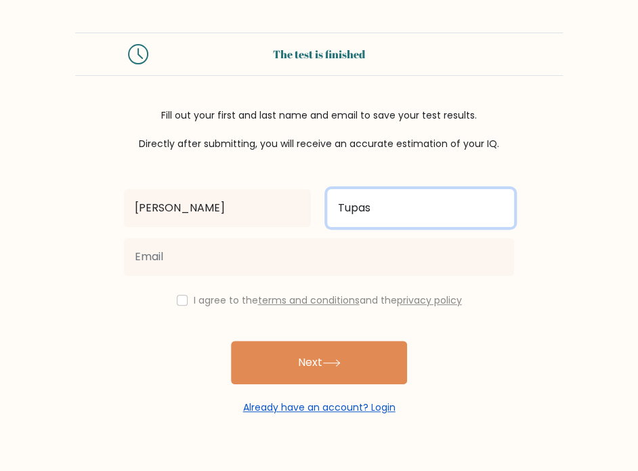
type input "Tupas"
click at [231, 341] on button "Next" at bounding box center [319, 362] width 176 height 43
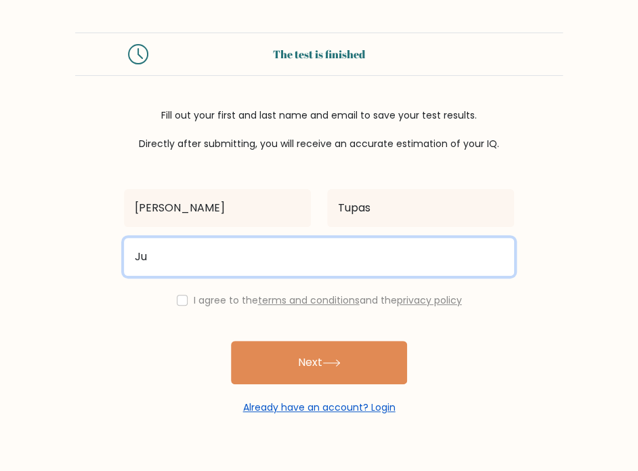
type input "J"
type input "juniortupas18@gmail.com"
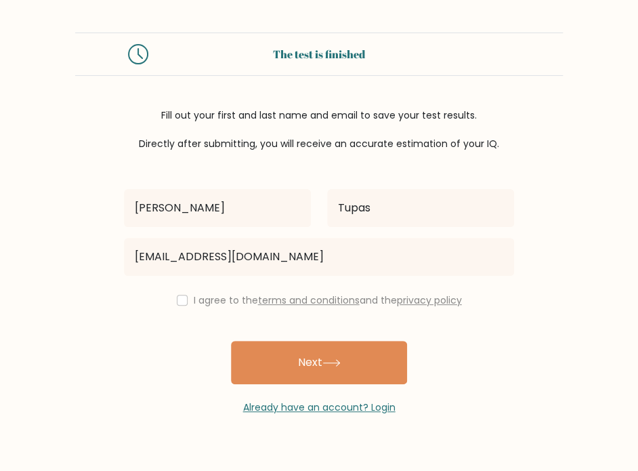
click at [180, 305] on div "I agree to the terms and conditions and the privacy policy" at bounding box center [319, 300] width 406 height 16
drag, startPoint x: 179, startPoint y: 292, endPoint x: 207, endPoint y: 330, distance: 47.4
click at [180, 292] on div "I agree to the terms and conditions and the privacy policy" at bounding box center [319, 300] width 406 height 16
drag, startPoint x: 180, startPoint y: 297, endPoint x: 222, endPoint y: 332, distance: 54.8
click at [181, 298] on input "checkbox" at bounding box center [182, 300] width 11 height 11
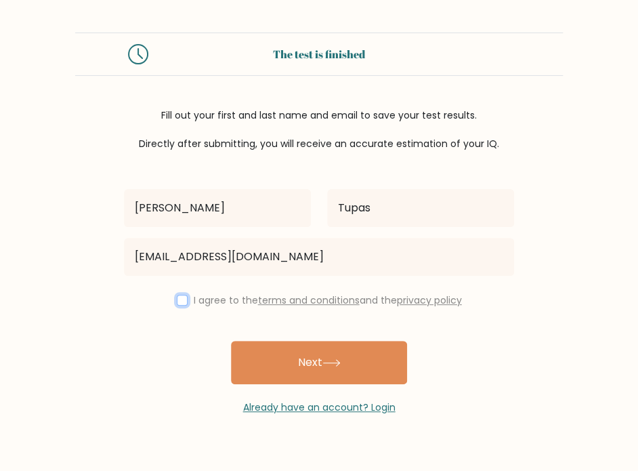
checkbox input "true"
drag, startPoint x: 315, startPoint y: 364, endPoint x: 360, endPoint y: 385, distance: 50.0
click at [314, 364] on button "Next" at bounding box center [319, 362] width 176 height 43
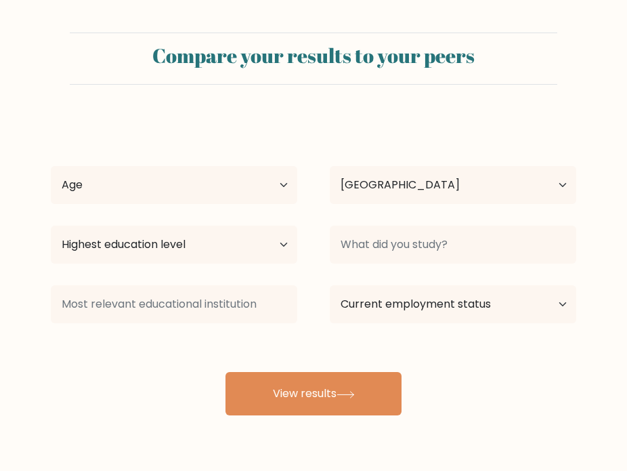
select select "PH"
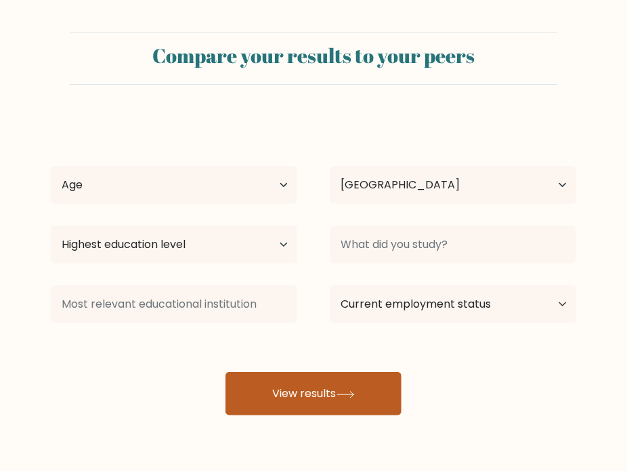
click at [314, 376] on button "View results" at bounding box center [313, 393] width 176 height 43
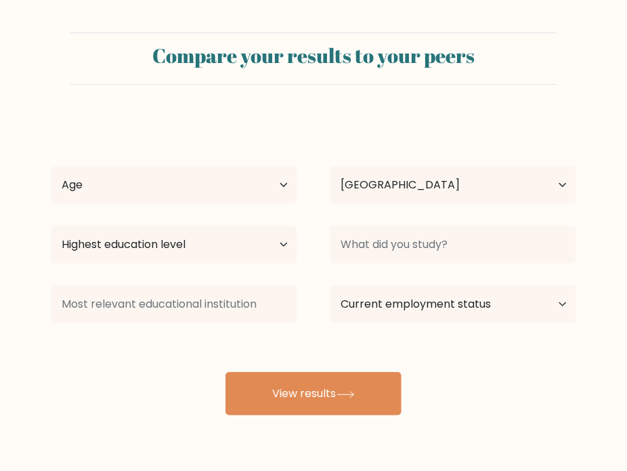
click at [190, 219] on div "Fernando Tupas Age Under 18 years old 18-24 years old 25-34 years old 35-44 yea…" at bounding box center [314, 266] width 542 height 298
click at [228, 201] on select "Age Under 18 years old 18-24 years old 25-34 years old 35-44 years old 45-54 ye…" at bounding box center [174, 185] width 246 height 38
select select "18_24"
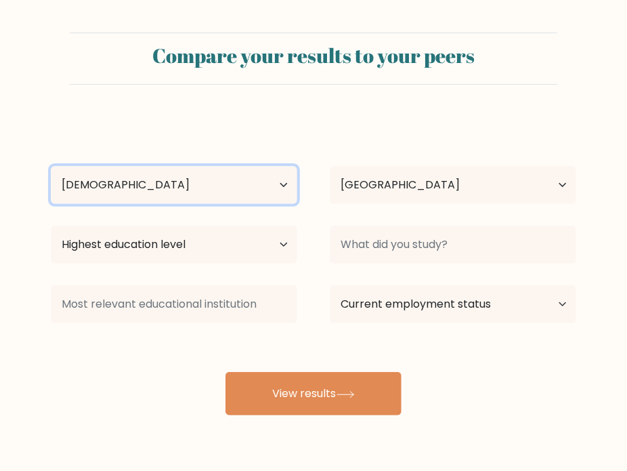
click at [51, 166] on select "Age Under 18 years old 18-24 years old 25-34 years old 35-44 years old 45-54 ye…" at bounding box center [174, 185] width 246 height 38
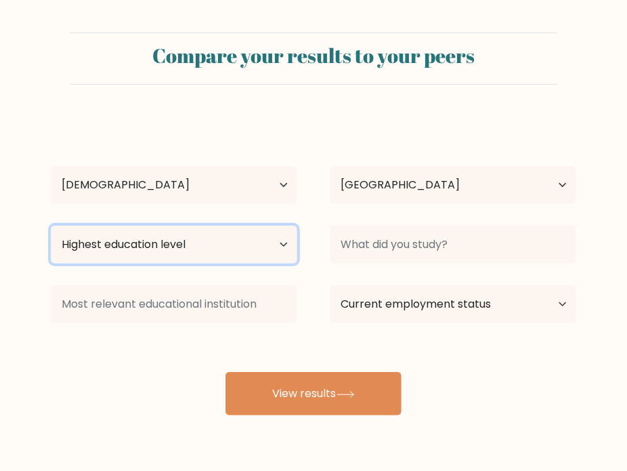
click at [166, 252] on select "Highest education level No schooling Primary Lower Secondary Upper Secondary Oc…" at bounding box center [174, 244] width 246 height 38
select select "bachelors_degree"
click at [51, 225] on select "Highest education level No schooling Primary Lower Secondary Upper Secondary Oc…" at bounding box center [174, 244] width 246 height 38
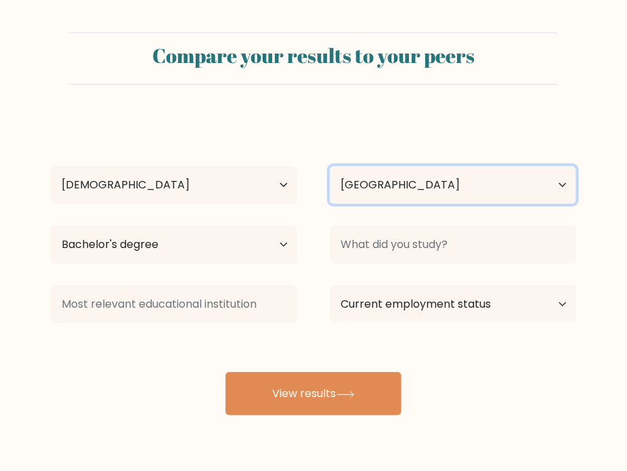
click at [449, 183] on select "Country Afghanistan Albania Algeria American Samoa Andorra Angola Anguilla Anta…" at bounding box center [453, 185] width 246 height 38
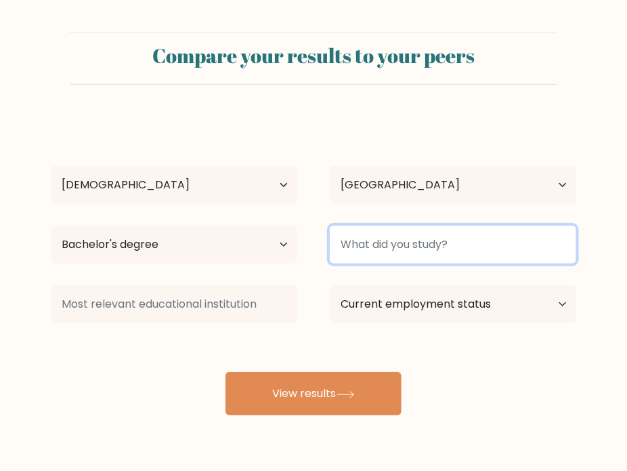
click at [443, 235] on input at bounding box center [453, 244] width 246 height 38
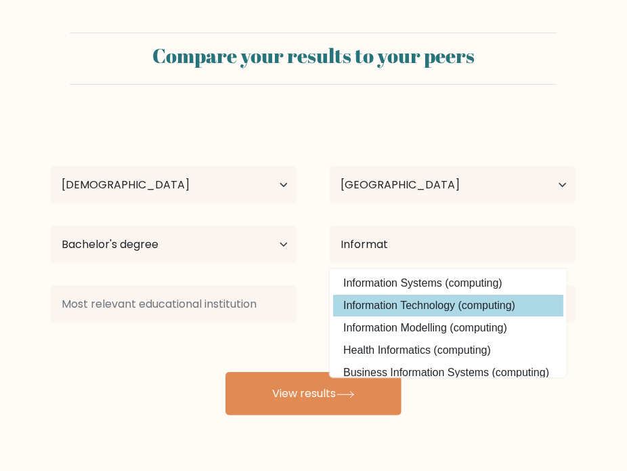
click at [425, 303] on div "Fernando Tupas Age Under 18 years old 18-24 years old 25-34 years old 35-44 yea…" at bounding box center [314, 266] width 542 height 298
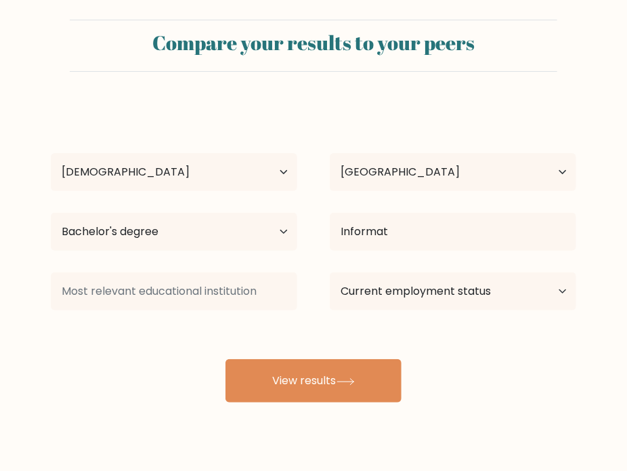
scroll to position [43, 0]
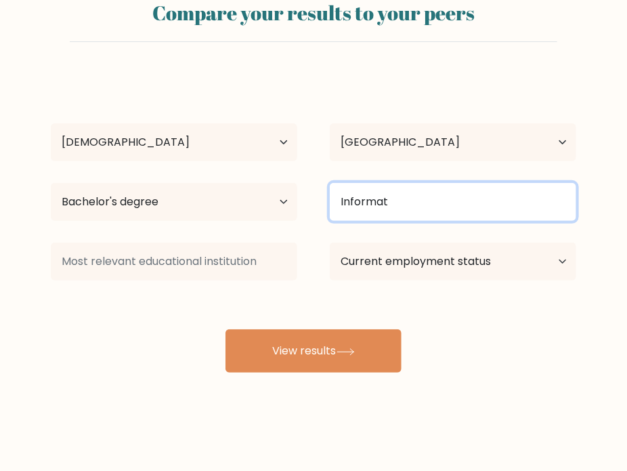
drag, startPoint x: 374, startPoint y: 203, endPoint x: 379, endPoint y: 213, distance: 10.9
click at [374, 203] on input "Informat" at bounding box center [453, 202] width 246 height 38
click at [424, 193] on input "Informat" at bounding box center [453, 202] width 246 height 38
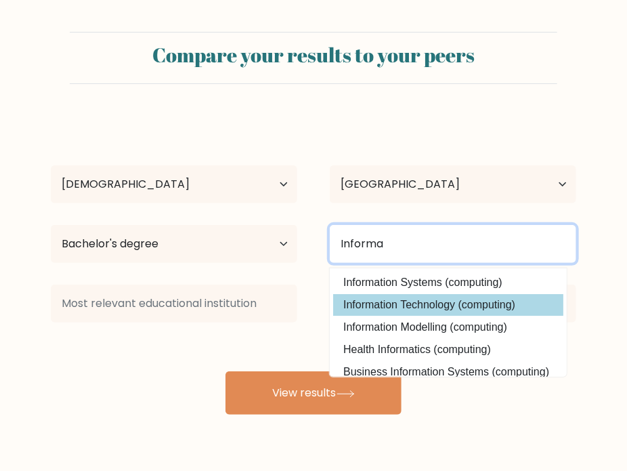
scroll to position [0, 0]
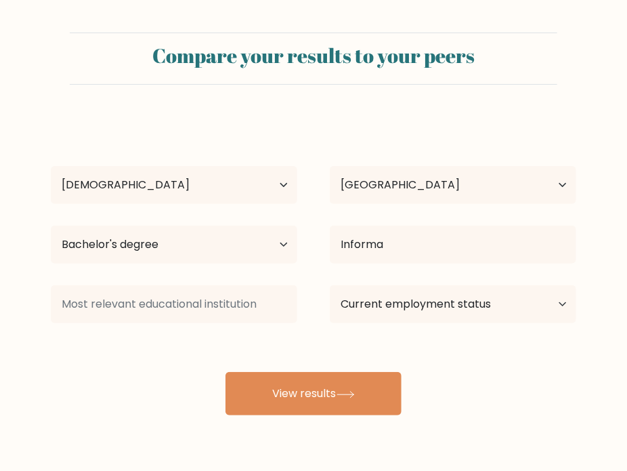
click at [405, 309] on div "Fernando Tupas Age Under 18 years old 18-24 years old 25-34 years old 35-44 yea…" at bounding box center [314, 266] width 542 height 298
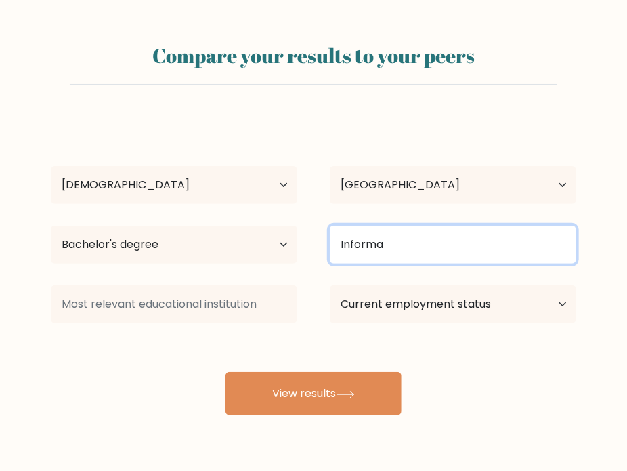
click at [404, 245] on input "Informa" at bounding box center [453, 244] width 246 height 38
click at [406, 243] on input "Infor" at bounding box center [453, 244] width 246 height 38
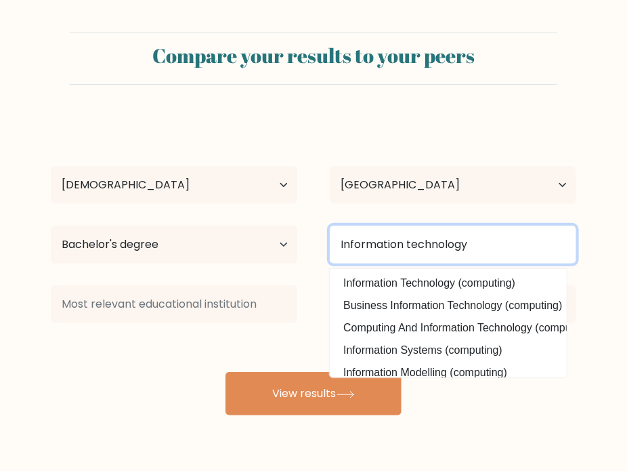
type input "Information technology"
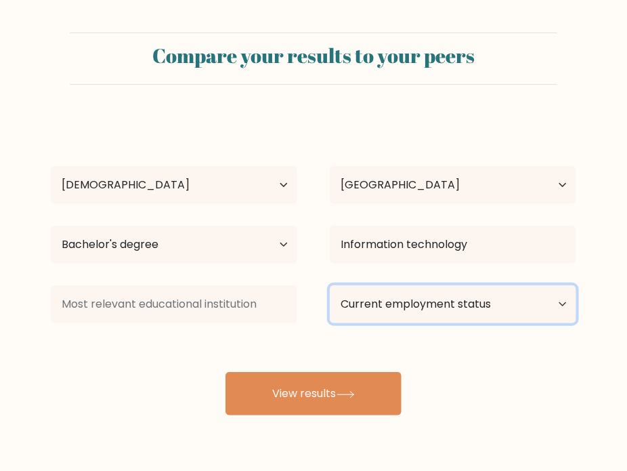
click at [471, 313] on select "Current employment status Employed Student Retired Other / prefer not to answer" at bounding box center [453, 304] width 246 height 38
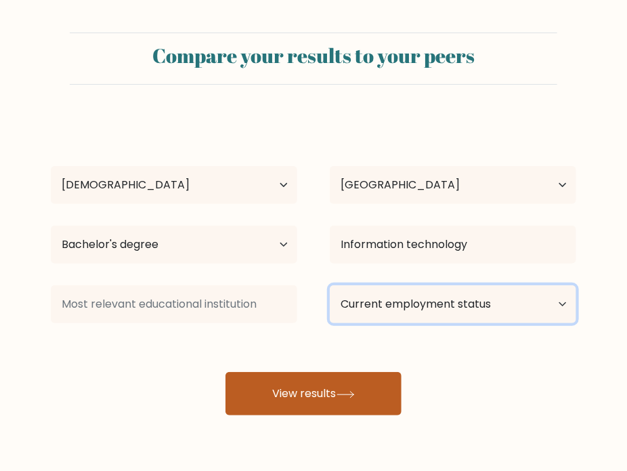
select select "employed"
click at [330, 285] on select "Current employment status Employed Student Retired Other / prefer not to answer" at bounding box center [453, 304] width 246 height 38
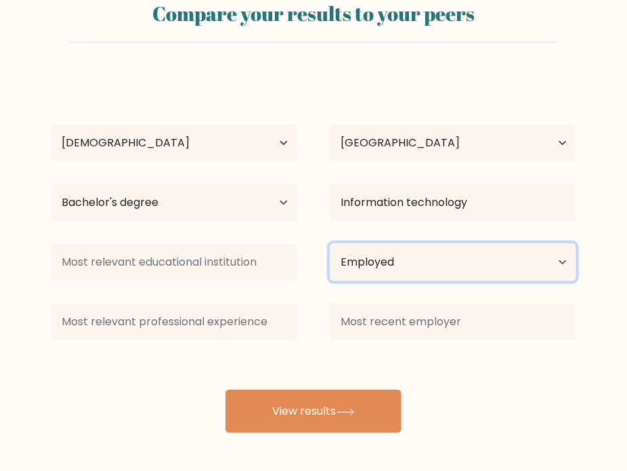
scroll to position [43, 0]
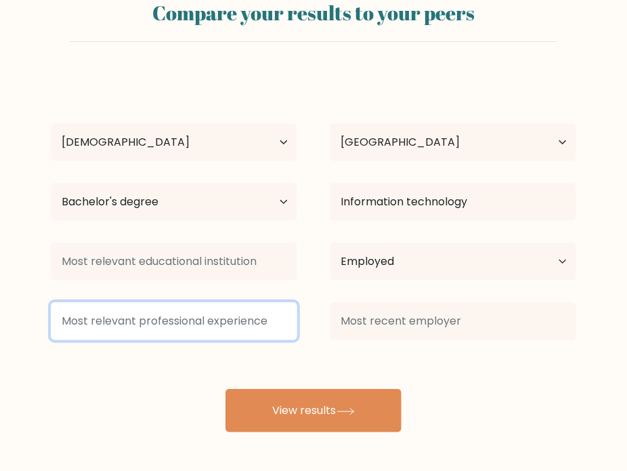
drag, startPoint x: 214, startPoint y: 330, endPoint x: 202, endPoint y: 328, distance: 12.3
click at [203, 326] on input at bounding box center [174, 321] width 246 height 38
click at [207, 319] on input at bounding box center [174, 321] width 246 height 38
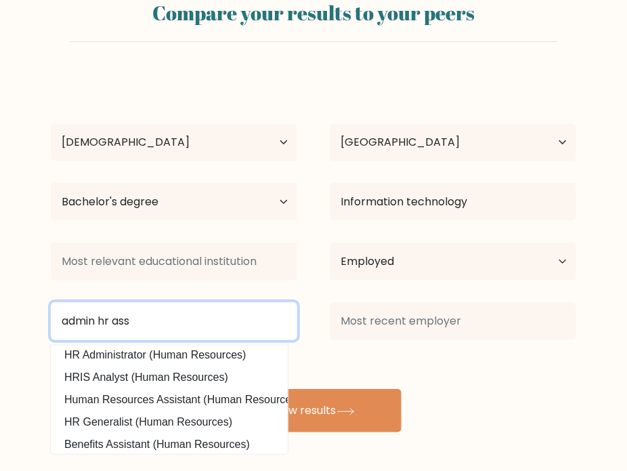
scroll to position [0, 0]
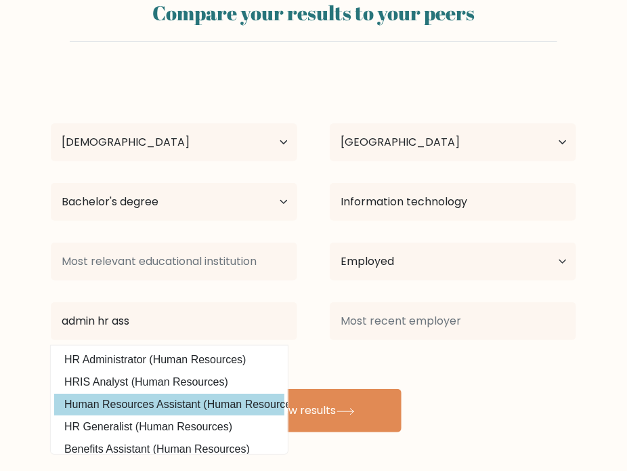
click at [197, 412] on option "Human Resources Assistant (Human Resources)" at bounding box center [169, 404] width 230 height 22
type input "Human Resources Assistant"
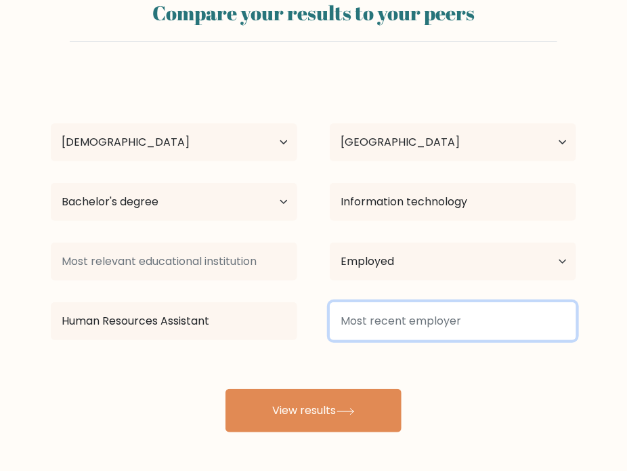
click at [428, 313] on input at bounding box center [453, 321] width 246 height 38
click at [448, 318] on input at bounding box center [453, 321] width 246 height 38
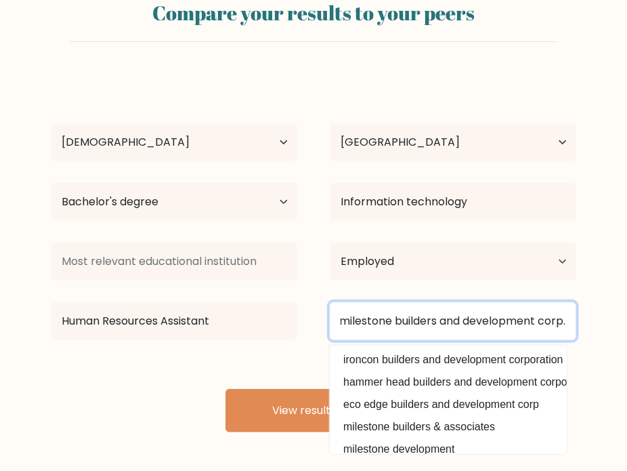
scroll to position [0, 44]
type input "Innova milestone builders and development corp."
click at [225, 389] on button "View results" at bounding box center [313, 410] width 176 height 43
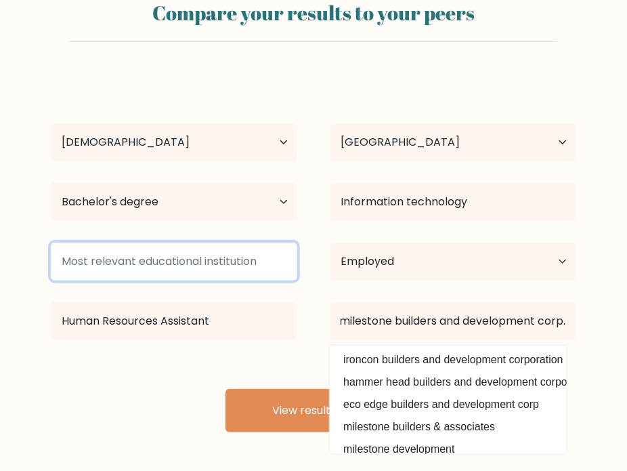
scroll to position [0, 0]
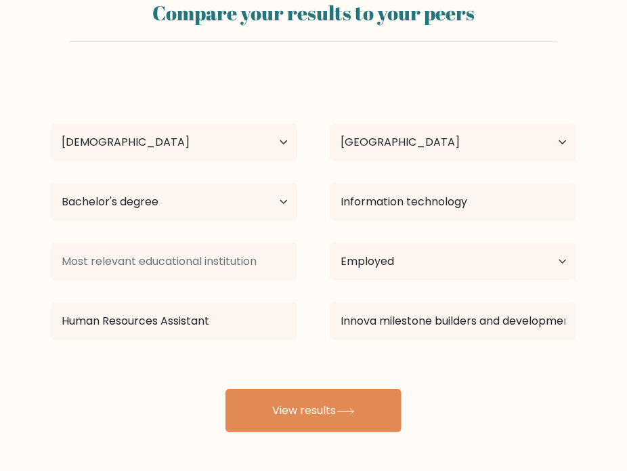
click at [73, 370] on div "Fernando Tupas Age Under 18 years old 18-24 years old 25-34 years old 35-44 yea…" at bounding box center [314, 253] width 542 height 358
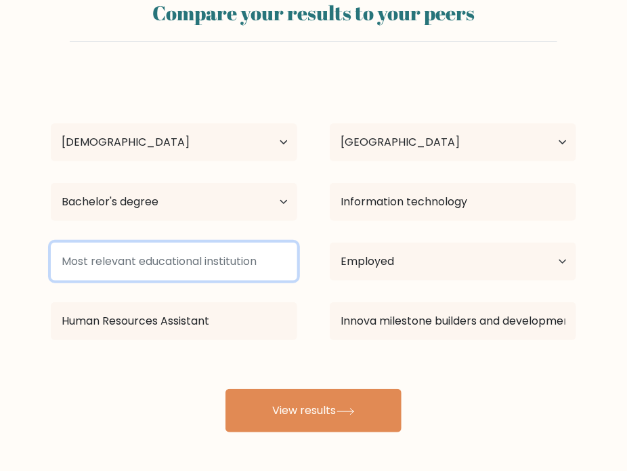
click at [127, 259] on input at bounding box center [174, 261] width 246 height 38
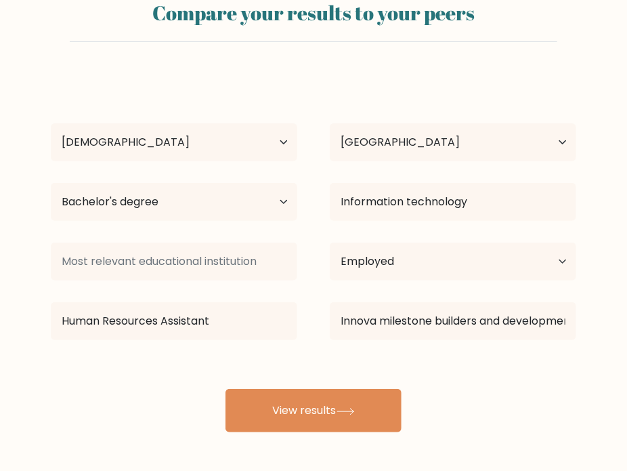
drag, startPoint x: 259, startPoint y: 357, endPoint x: 273, endPoint y: 341, distance: 21.2
click at [260, 357] on div "Fernando Tupas Age Under 18 years old 18-24 years old 25-34 years old 35-44 yea…" at bounding box center [314, 253] width 542 height 358
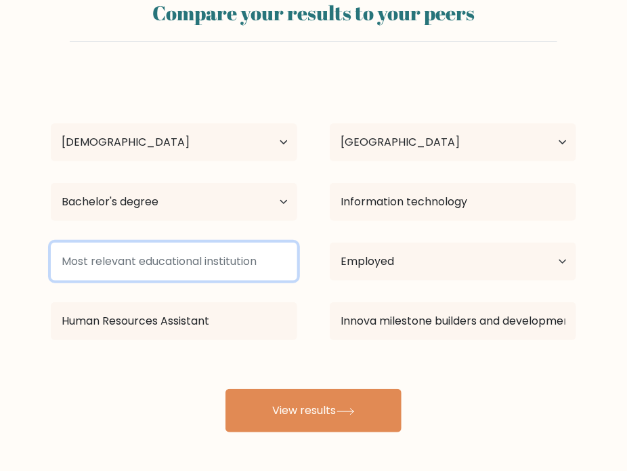
click at [211, 255] on input at bounding box center [174, 261] width 246 height 38
click at [222, 267] on input "Colegio de san gabriel arc" at bounding box center [174, 261] width 246 height 38
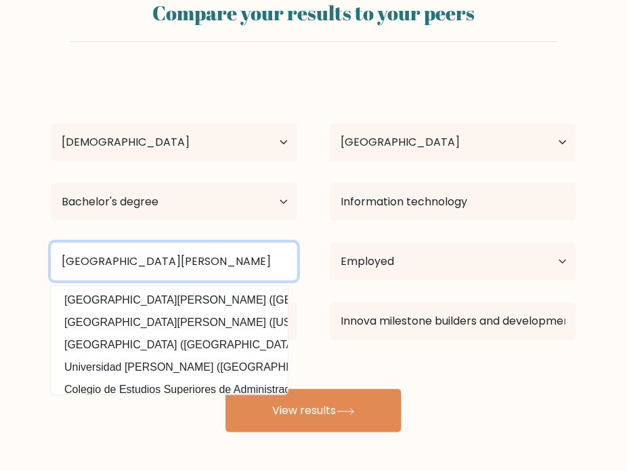
type input "Colegio de san gabriel arcangel"
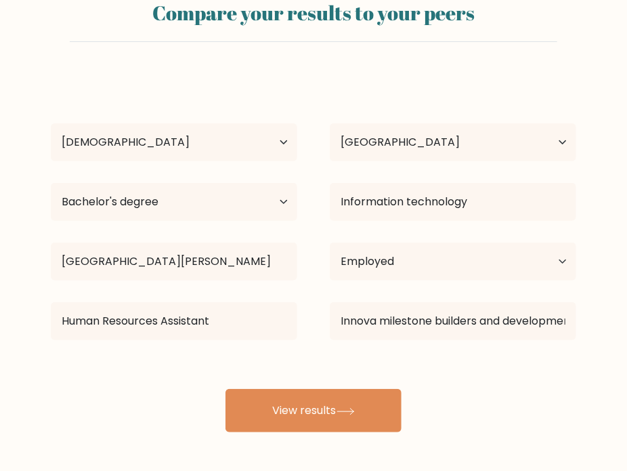
click at [86, 435] on div "Compare your results to your peers Fernando Tupas Age Under 18 years old 18-24 …" at bounding box center [313, 213] width 627 height 513
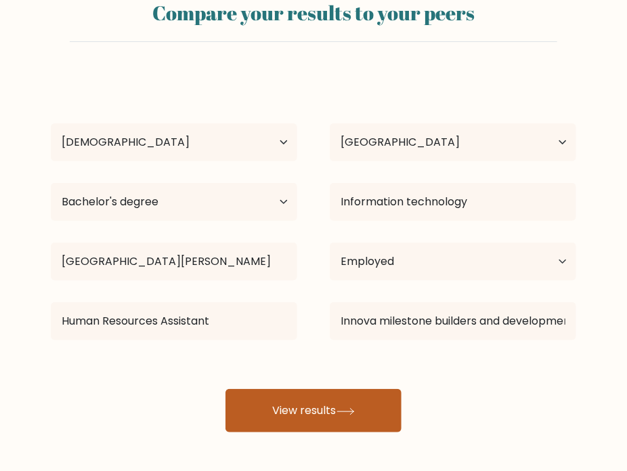
drag, startPoint x: 332, startPoint y: 391, endPoint x: 328, endPoint y: 397, distance: 7.7
click at [328, 397] on button "View results" at bounding box center [313, 410] width 176 height 43
